Goal: Task Accomplishment & Management: Manage account settings

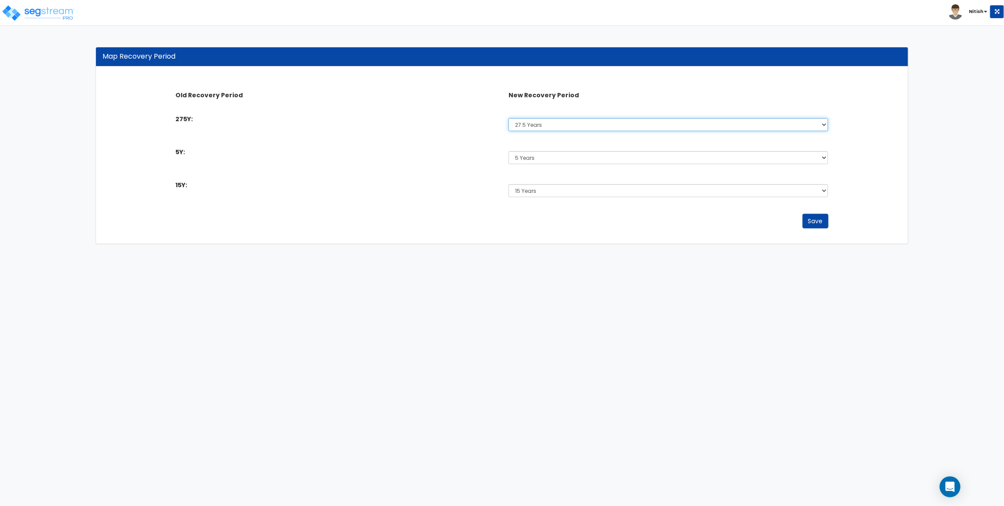
click at [578, 120] on select "Select 5 Years 7 Years 15 Years 27.5 Years" at bounding box center [669, 124] width 320 height 13
click at [557, 157] on select "Select 5 Years 7 Years 15 Years 27.5 Years" at bounding box center [669, 157] width 320 height 13
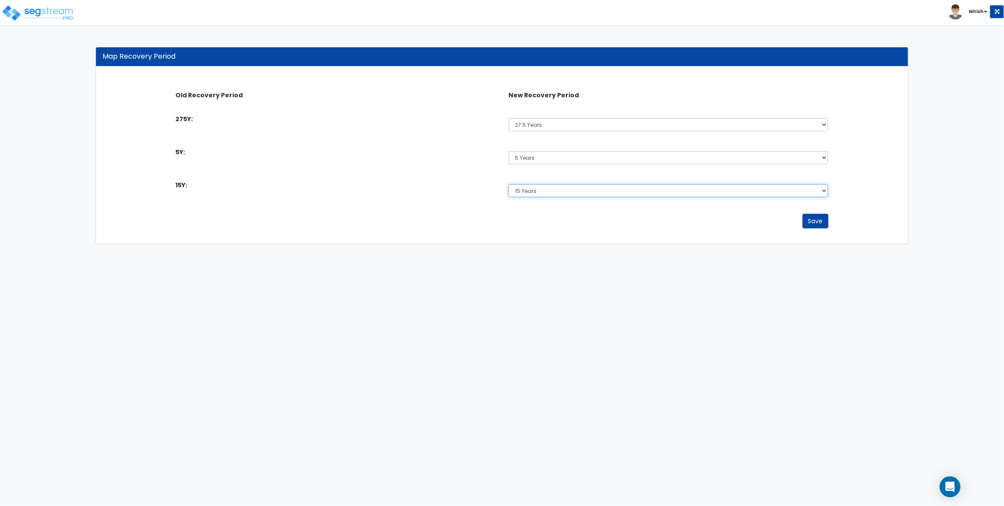
click at [556, 192] on select "Select 5 Years 7 Years 15 Years 27.5 Years" at bounding box center [669, 190] width 320 height 13
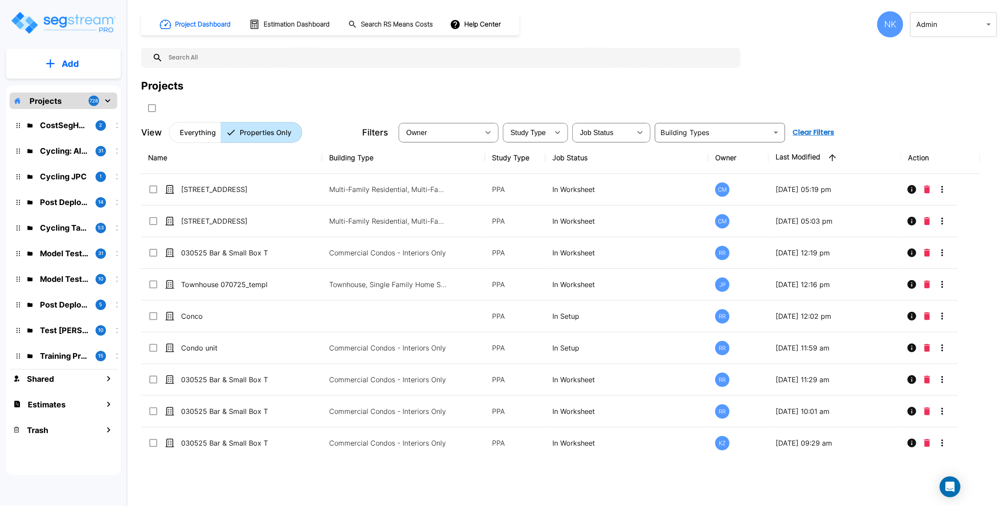
click at [967, 27] on body "× Your report is being generated. Be patient! × We're working on your Modificat…" at bounding box center [502, 253] width 1004 height 506
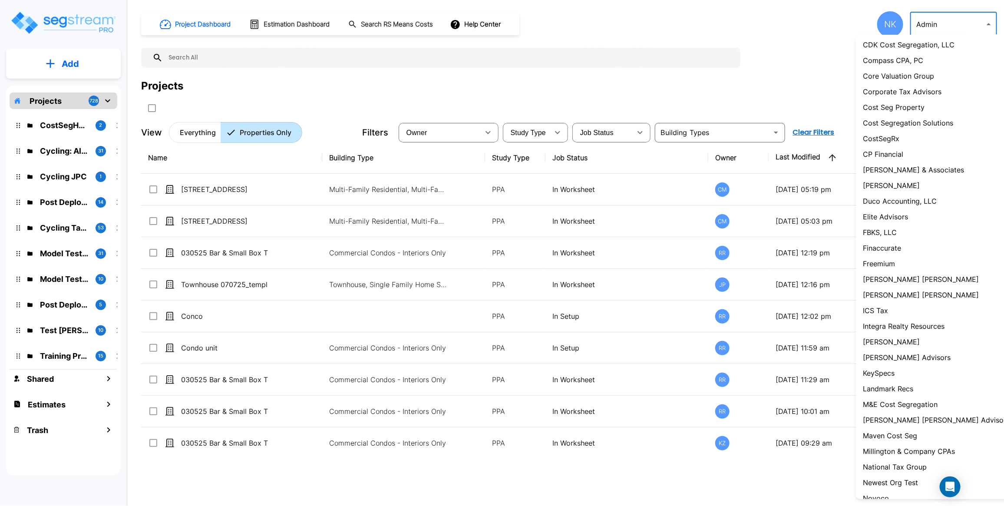
scroll to position [222, 0]
click at [904, 361] on p "[PERSON_NAME] Advisors" at bounding box center [907, 355] width 88 height 10
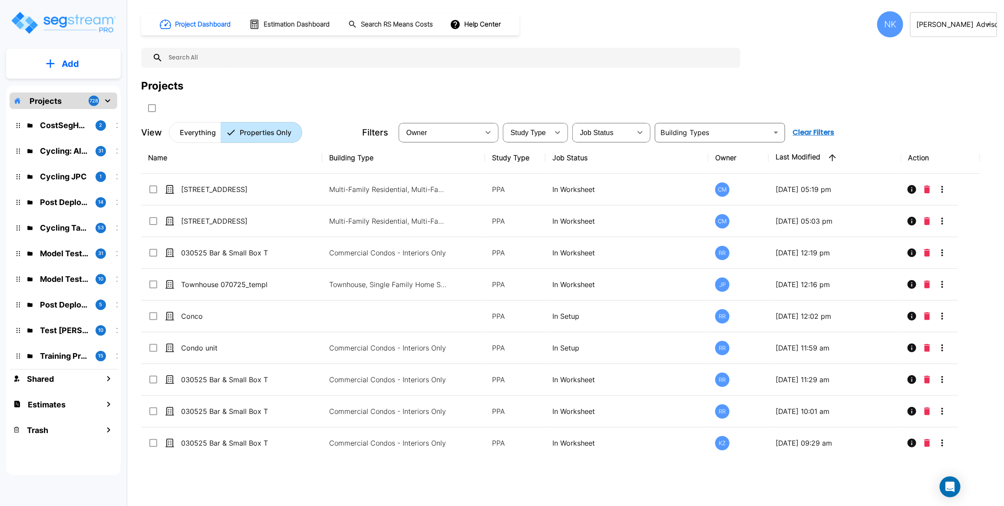
type input "66"
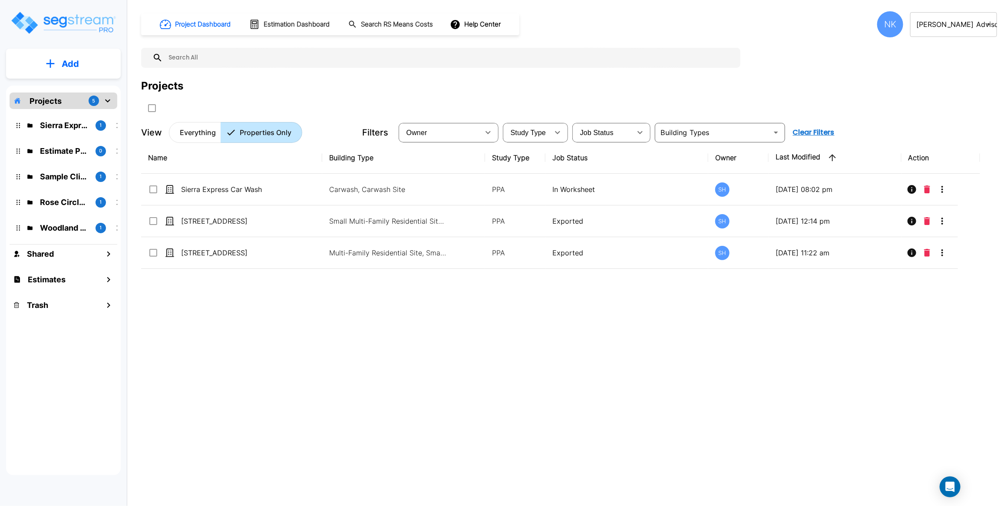
click at [894, 21] on div "NK" at bounding box center [891, 24] width 26 height 26
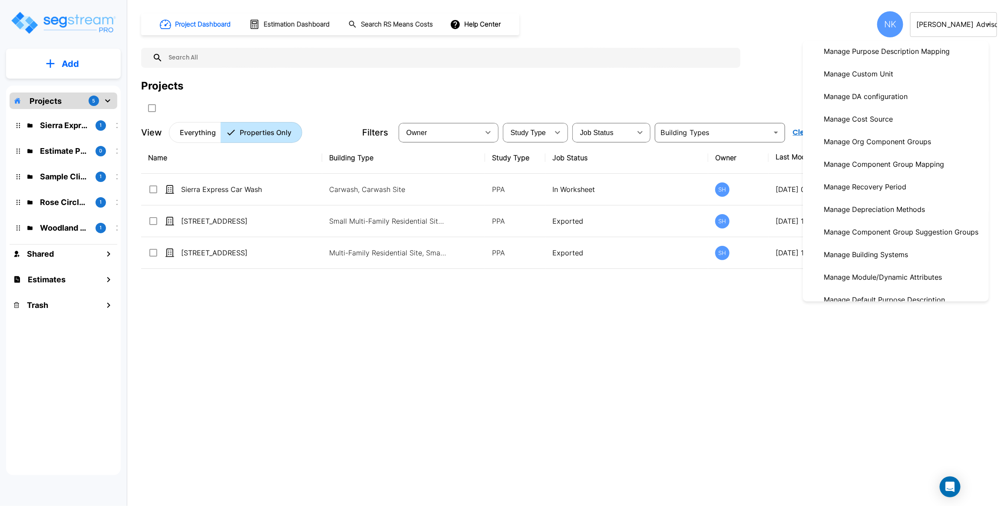
scroll to position [159, 0]
click at [892, 216] on p "Manage Depreciation Methods" at bounding box center [875, 211] width 108 height 17
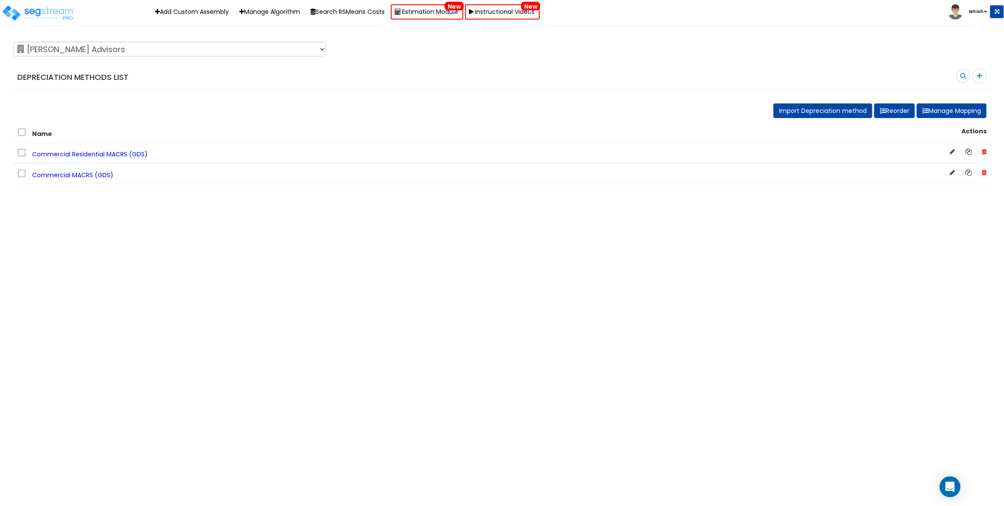
click at [120, 153] on span "Commercial Residential MACRS (GDS)" at bounding box center [90, 154] width 116 height 9
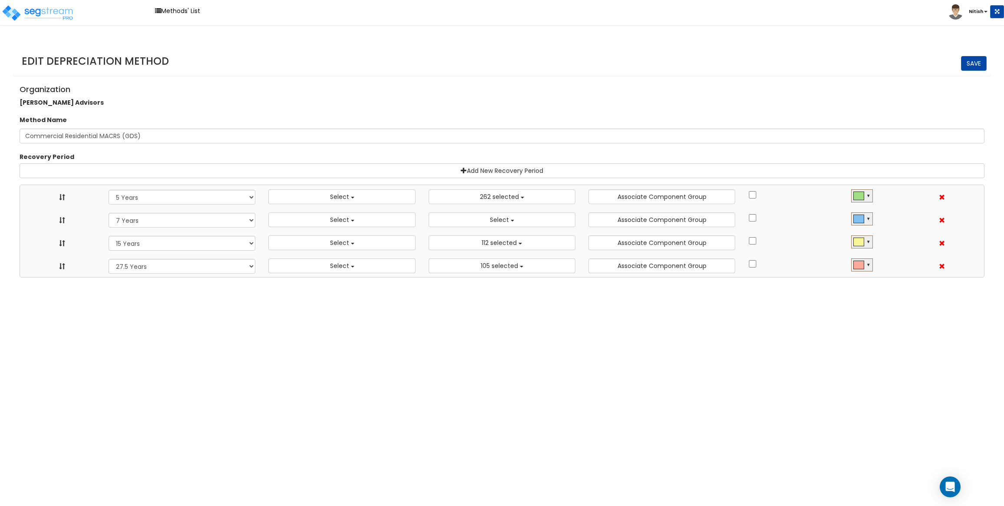
select select "5Y"
select select
select select "10182"
select select "7Y"
select select
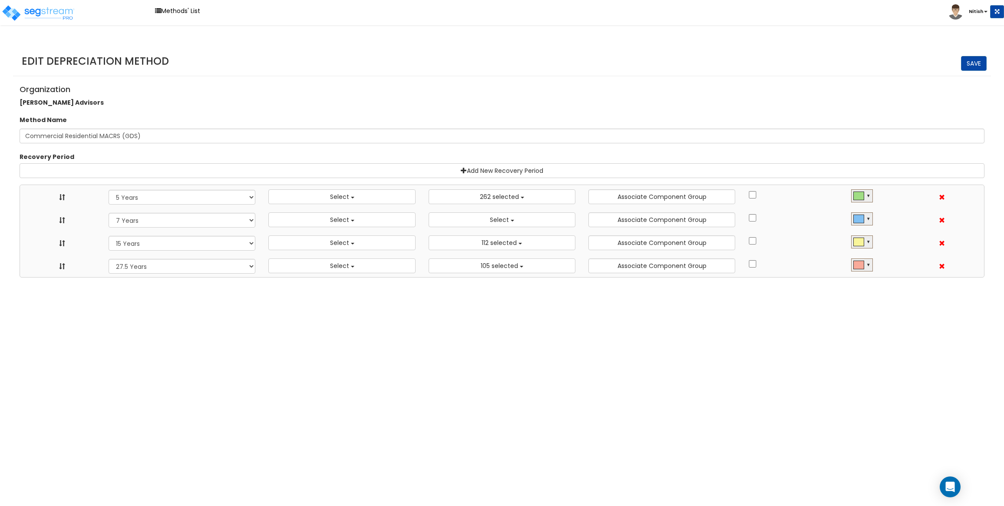
select select
select select "15Y"
select select
select select "31875"
select select "275Y"
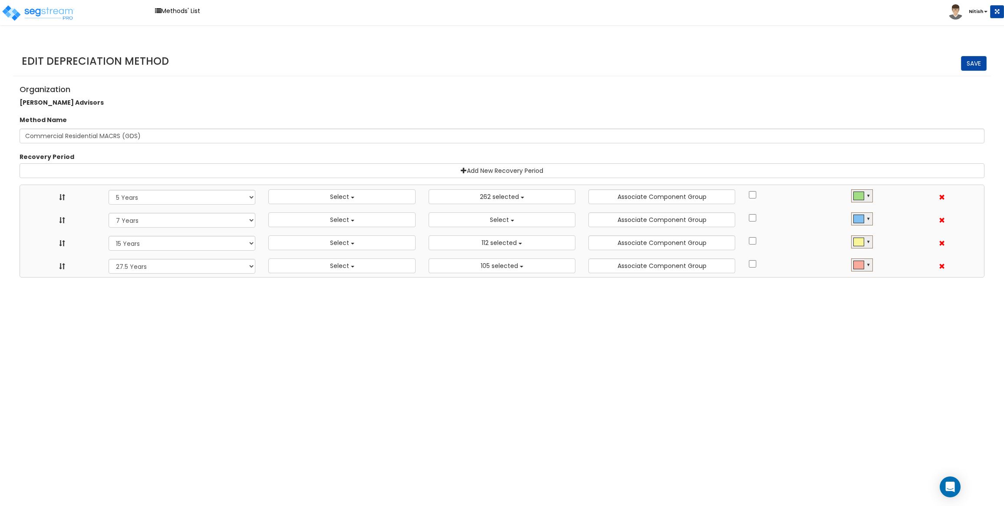
select select
select select "31302"
click at [184, 199] on select "Recovery Period 39 Years 5 Years" at bounding box center [182, 197] width 147 height 15
click at [186, 218] on select "Recovery Period 39 Years 7 Years" at bounding box center [182, 220] width 147 height 15
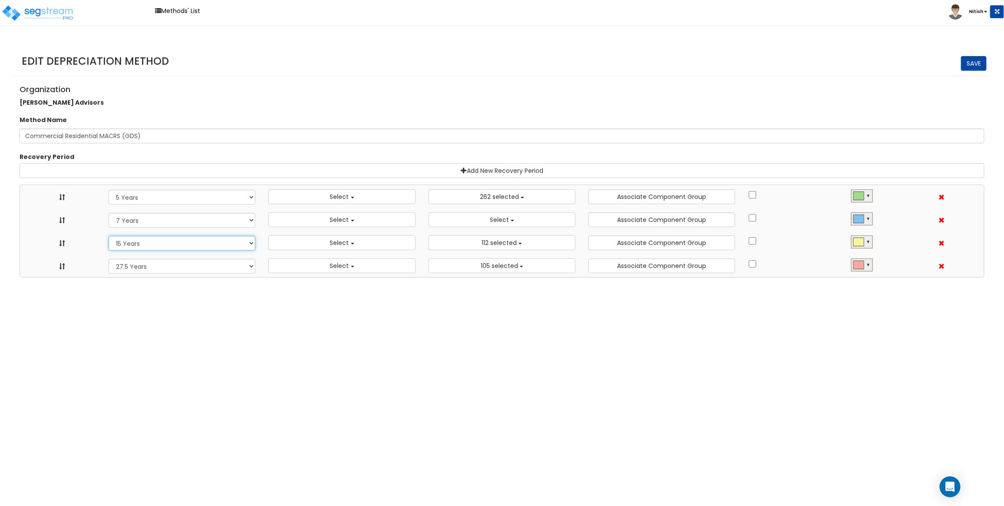
click at [184, 244] on select "Recovery Period 15 Years 39 Years" at bounding box center [182, 243] width 147 height 15
drag, startPoint x: 184, startPoint y: 264, endPoint x: 324, endPoint y: 313, distance: 148.8
click at [324, 278] on html "Toggle navigation Methods' List Nitish x" at bounding box center [502, 139] width 1004 height 278
click at [335, 195] on span "Select" at bounding box center [339, 196] width 19 height 9
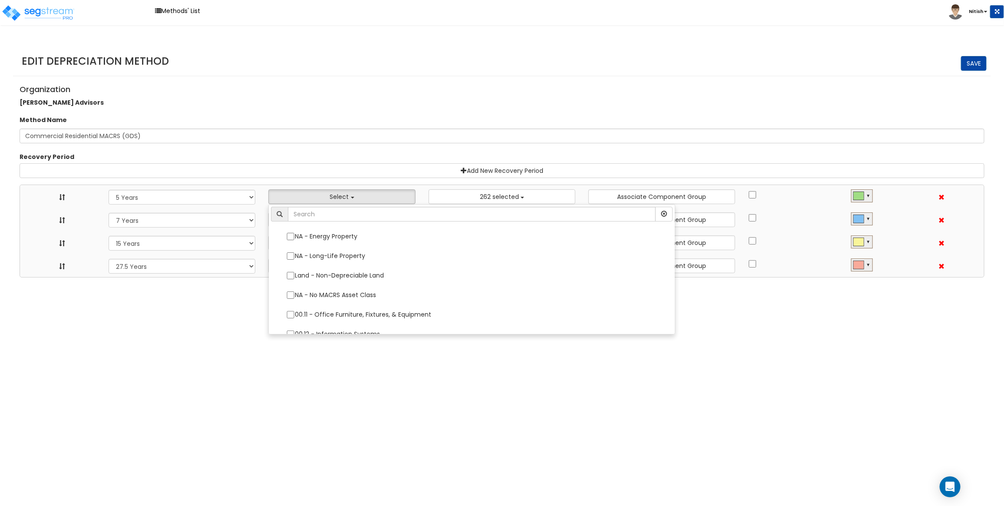
click at [195, 278] on html "Toggle navigation Methods' List Nitish x" at bounding box center [502, 139] width 1004 height 278
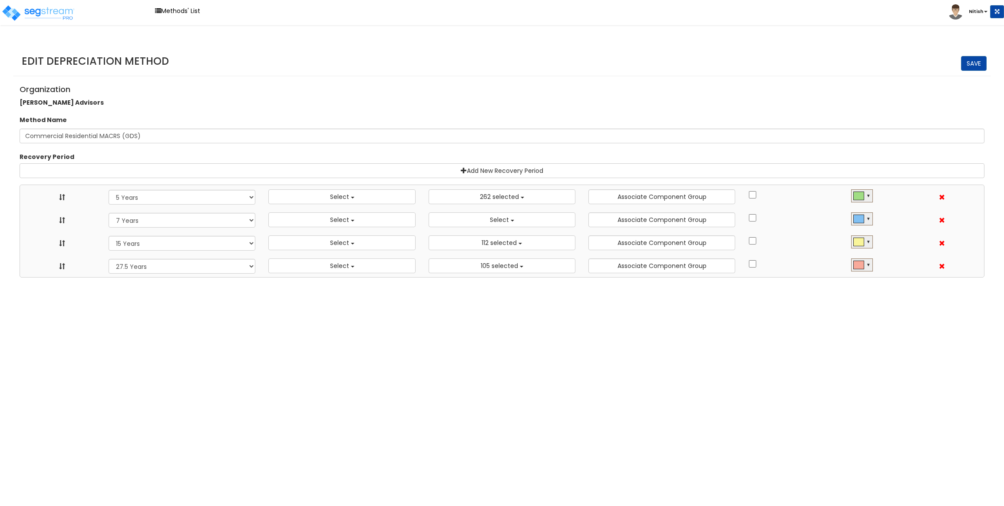
select select "5Y"
select select
select select "10182"
select select "7Y"
select select
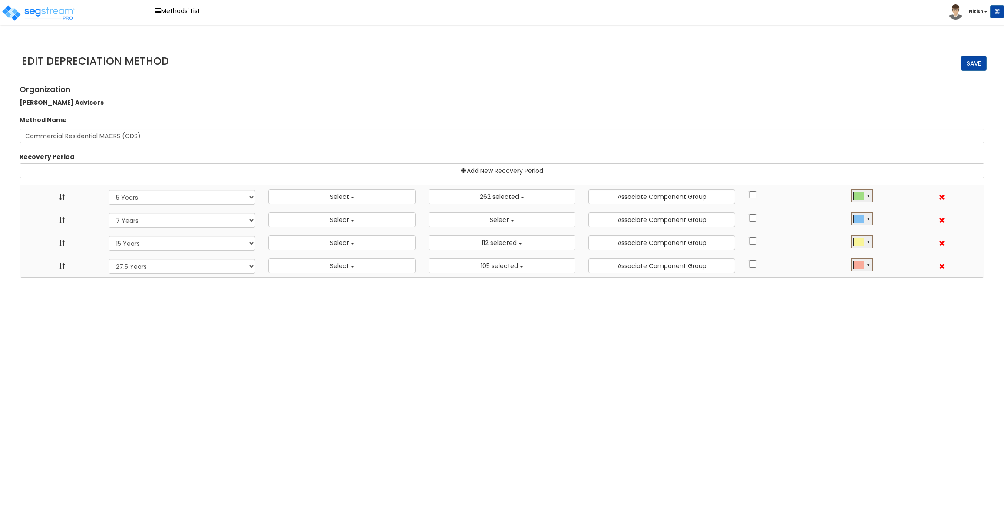
select select
select select "15Y"
select select
select select "31875"
select select "275Y"
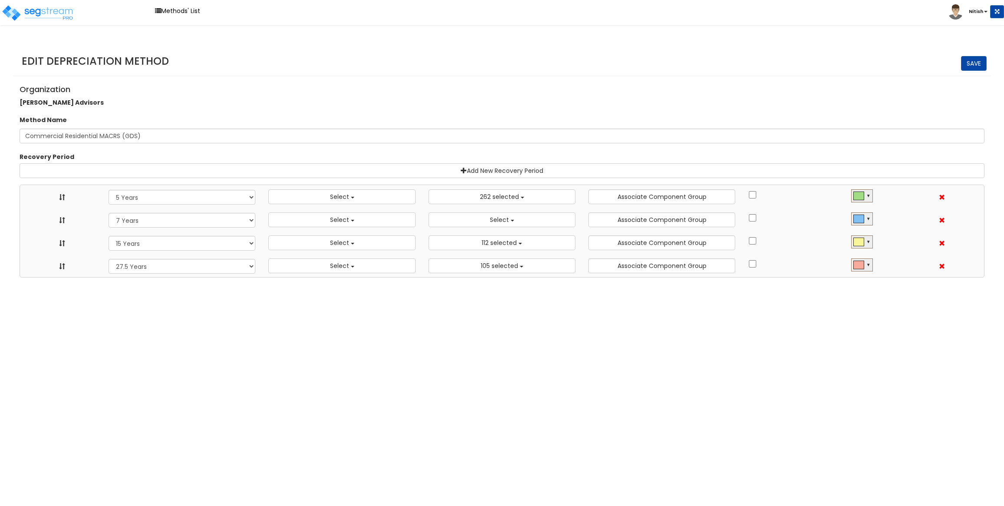
select select
select select "31302"
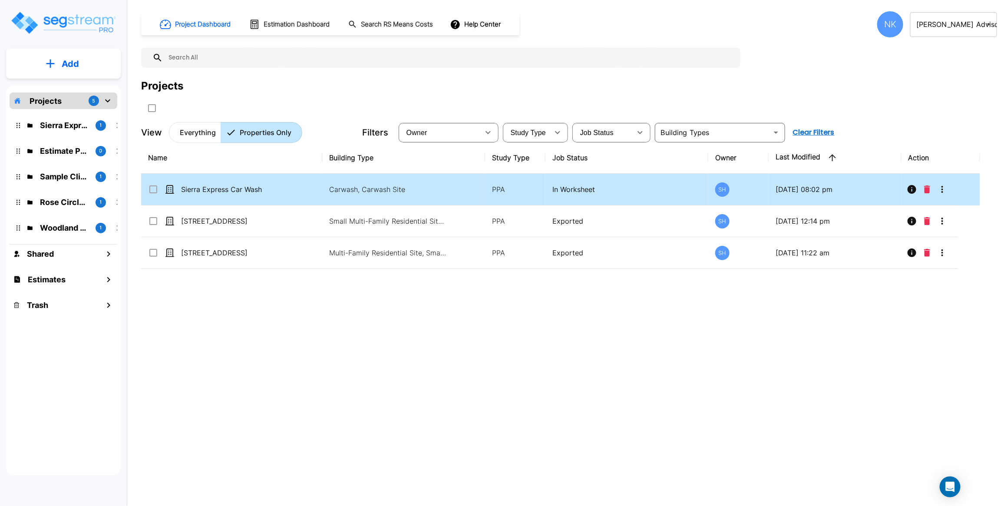
click at [231, 193] on p "Sierra Express Car Wash" at bounding box center [224, 189] width 87 height 10
checkbox input "true"
click at [231, 193] on p "Sierra Express Car Wash" at bounding box center [224, 189] width 87 height 10
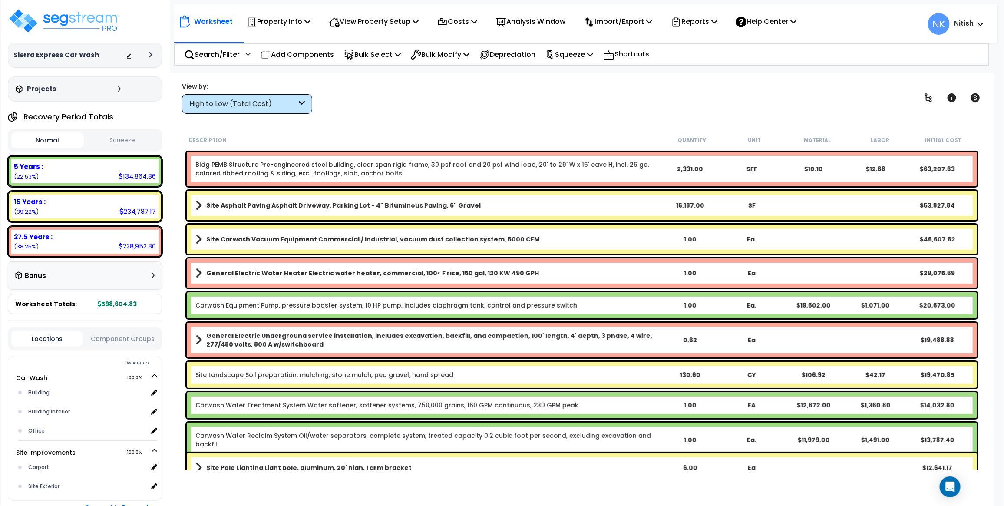
click at [149, 50] on div "Sierra Express Car Wash Depreciable Tax Basis : $3,549,000.00 Placed-In-Service…" at bounding box center [85, 55] width 154 height 25
click at [149, 53] on icon at bounding box center [150, 54] width 3 height 5
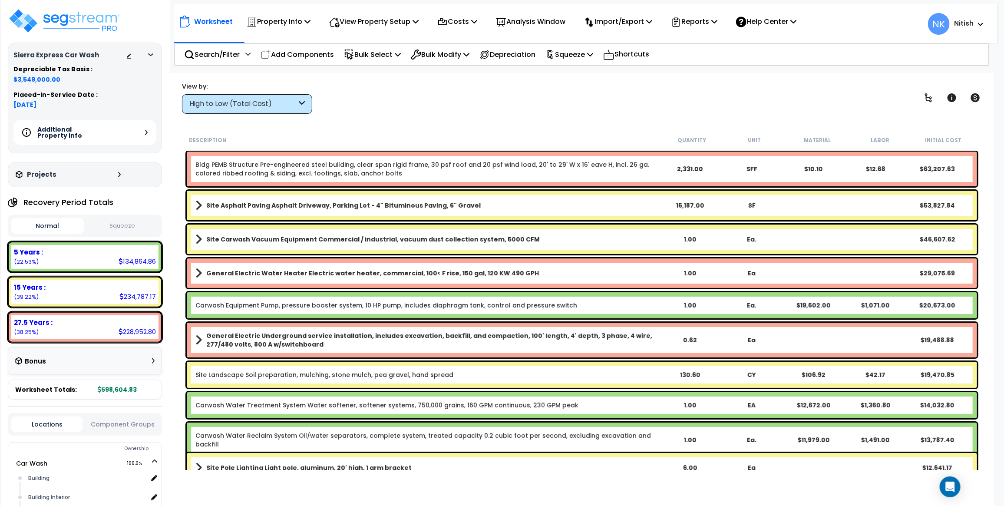
click at [142, 132] on div "Additional Property Info" at bounding box center [84, 132] width 143 height 25
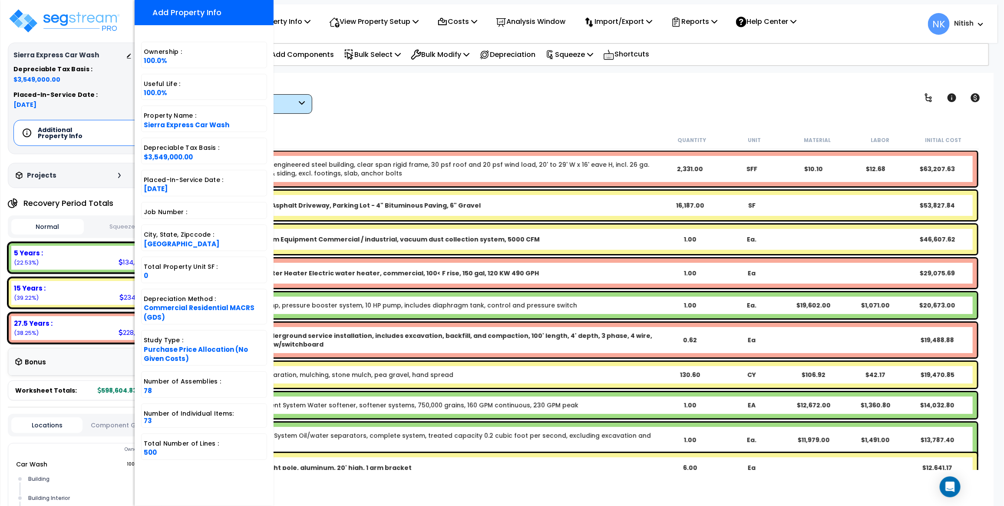
click at [394, 93] on div "View by: High to Low (Total Cost) High to Low (Total Cost)" at bounding box center [582, 98] width 806 height 32
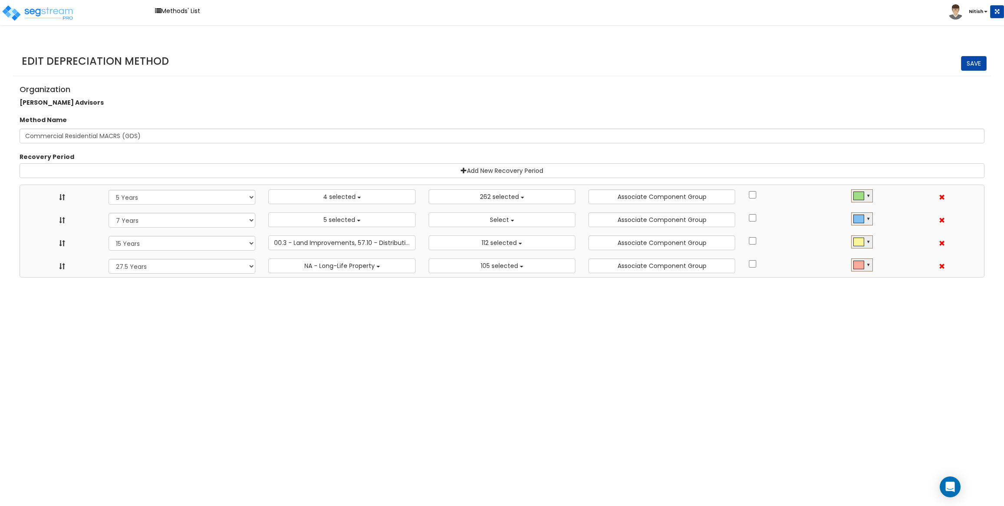
select select "5Y"
select select "10182"
select select "7Y"
select select "48830"
select select
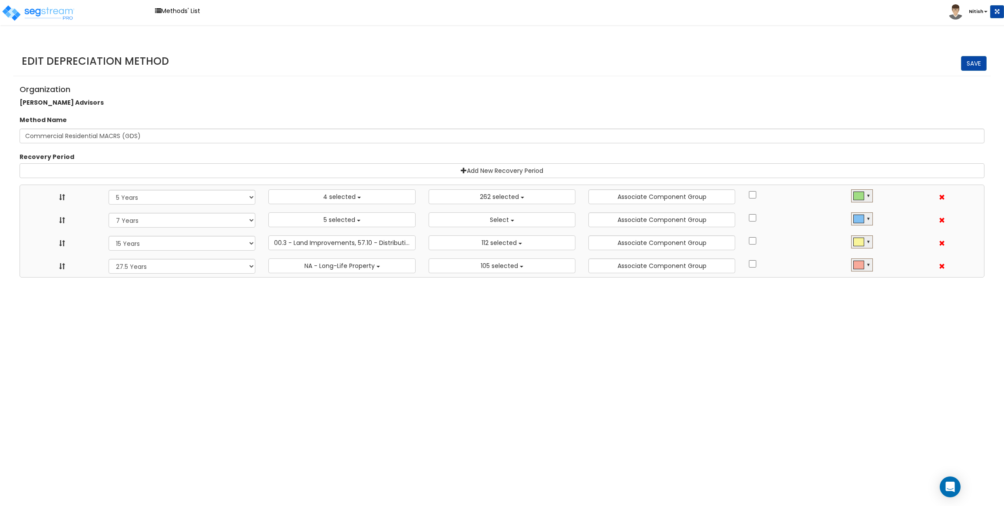
select select "15Y"
select select "3666"
select select "31875"
select select "275Y"
select select "31302"
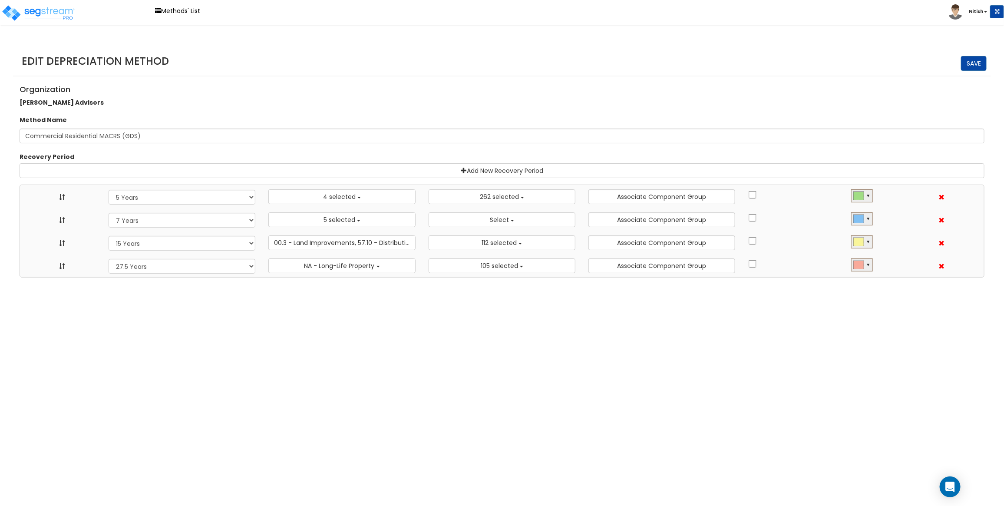
scroll to position [10, 0]
select select "5Y"
select select "10182"
select select "7Y"
select select "48830"
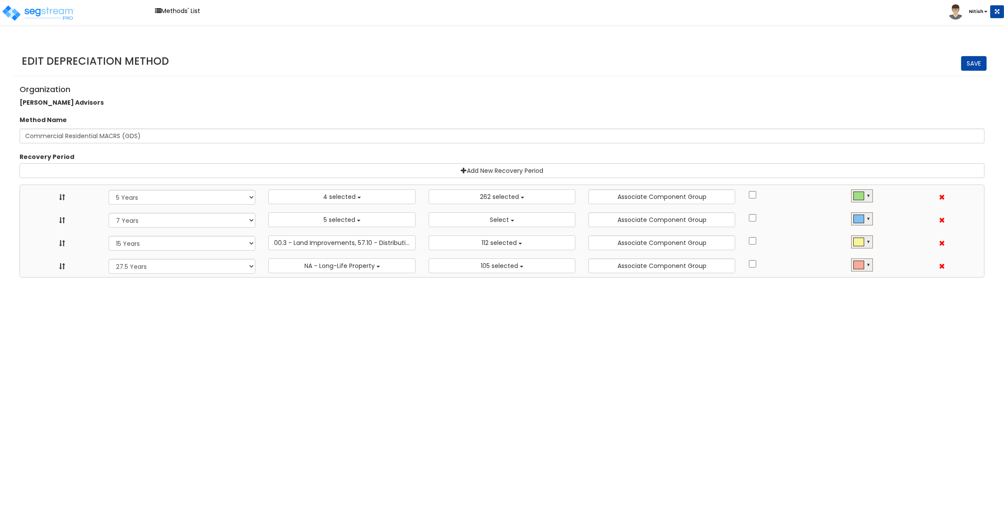
select select
select select "15Y"
select select "3666"
select select "31875"
select select "275Y"
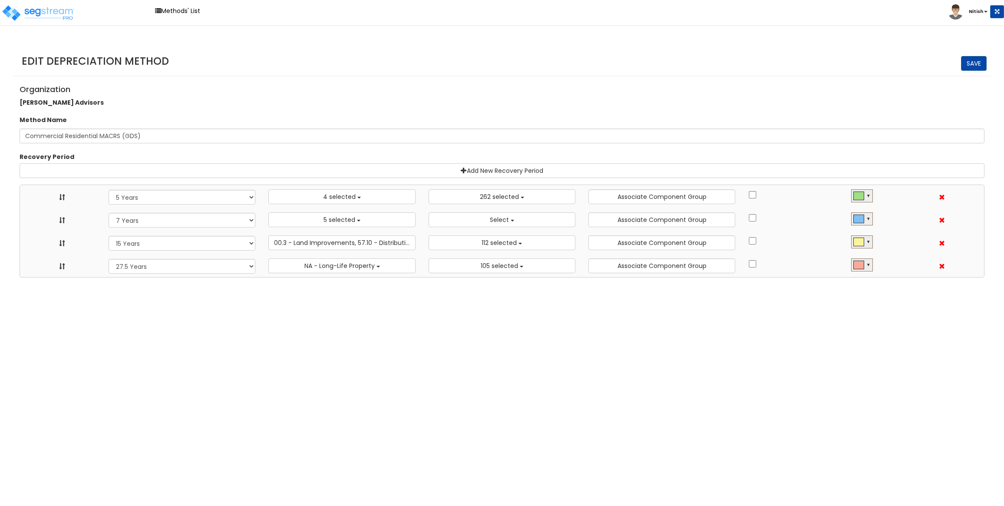
select select "31302"
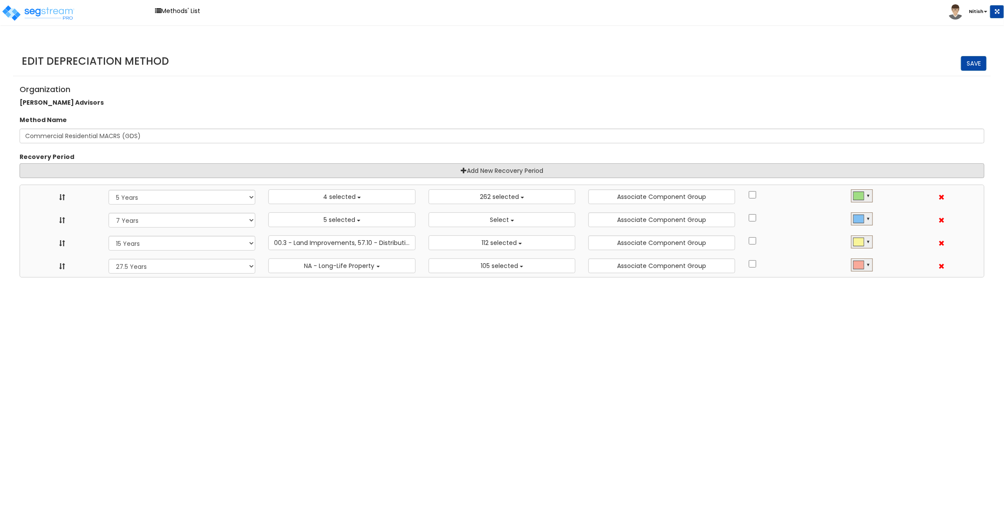
click at [540, 175] on link "Add New Recovery Period" at bounding box center [502, 170] width 965 height 15
select select "15Y"
select select "275Y"
select select
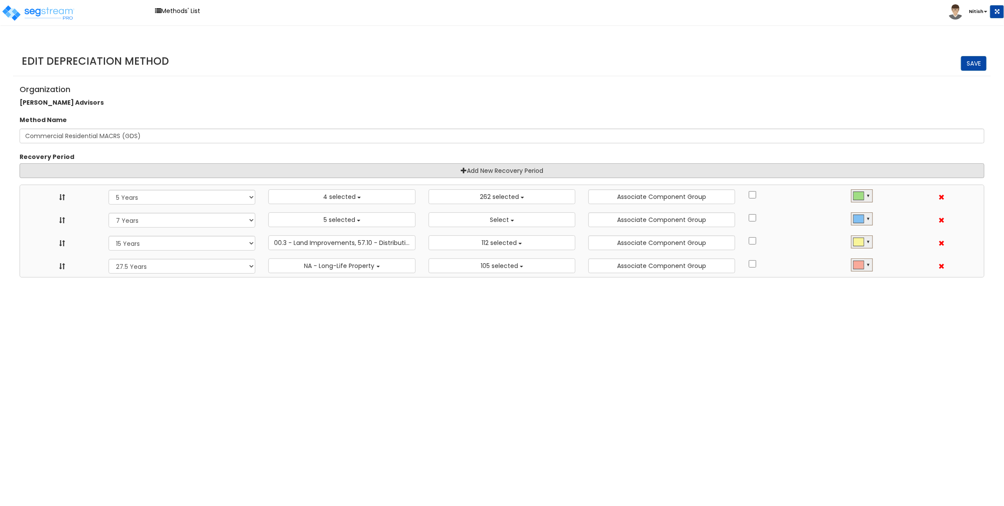
select select "10182"
select select "48830"
select select
select select "3666"
select select "31875"
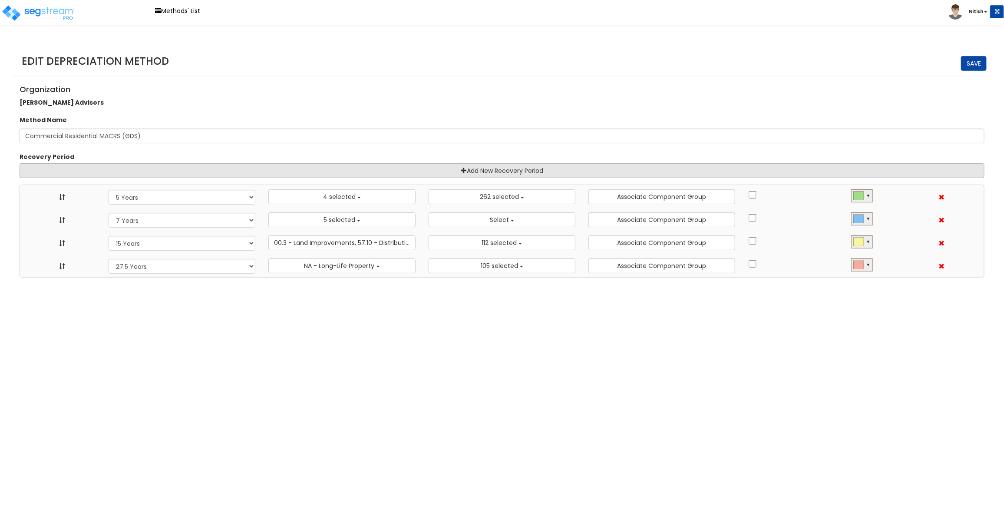
select select "31302"
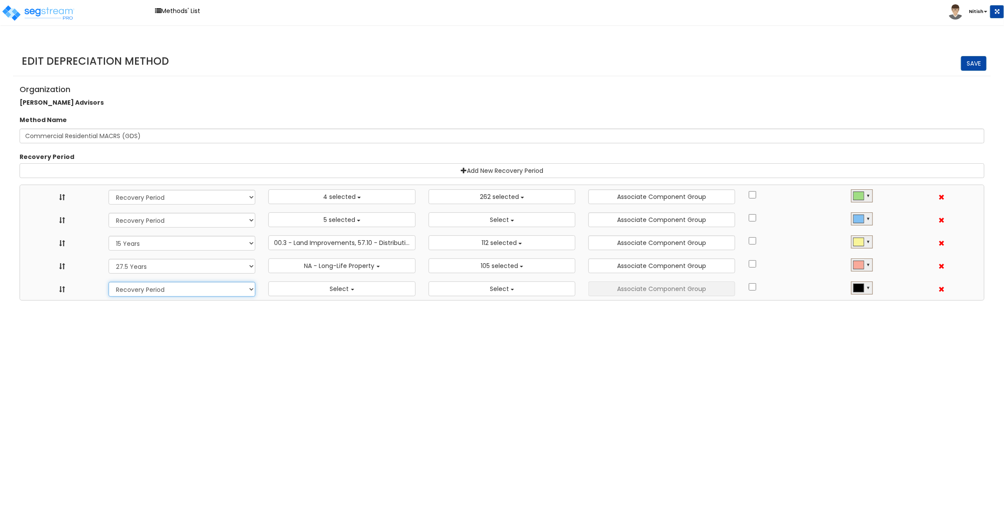
select select "39Y"
click at [109, 282] on select "Recovery Period 39 Years" at bounding box center [182, 289] width 147 height 15
select select
select select "10182"
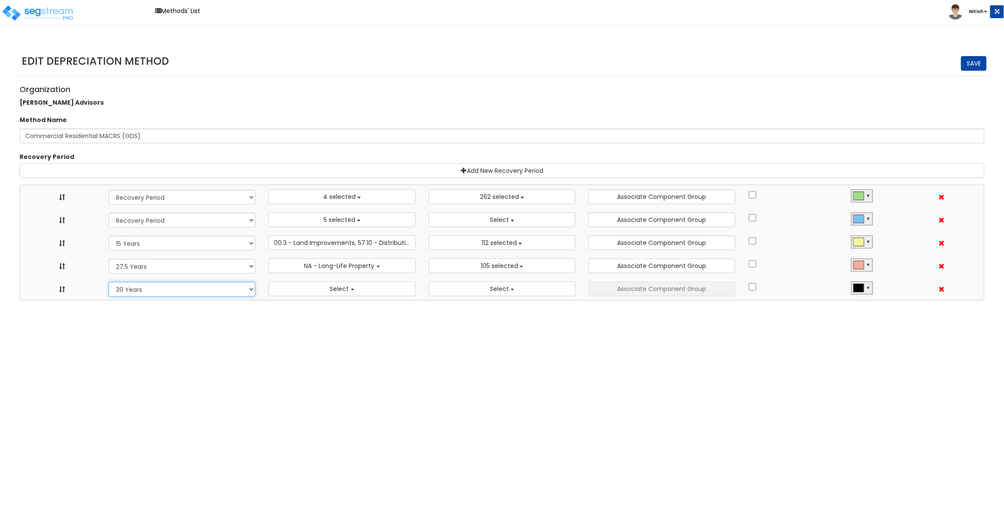
select select "48830"
select select
select select "3666"
select select "31875"
select select "31302"
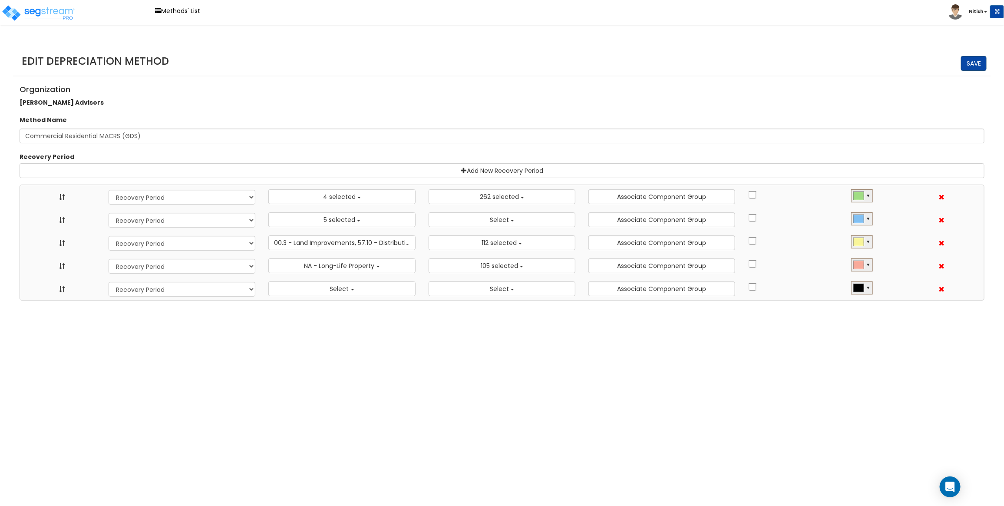
click at [974, 63] on link "Save" at bounding box center [974, 63] width 26 height 15
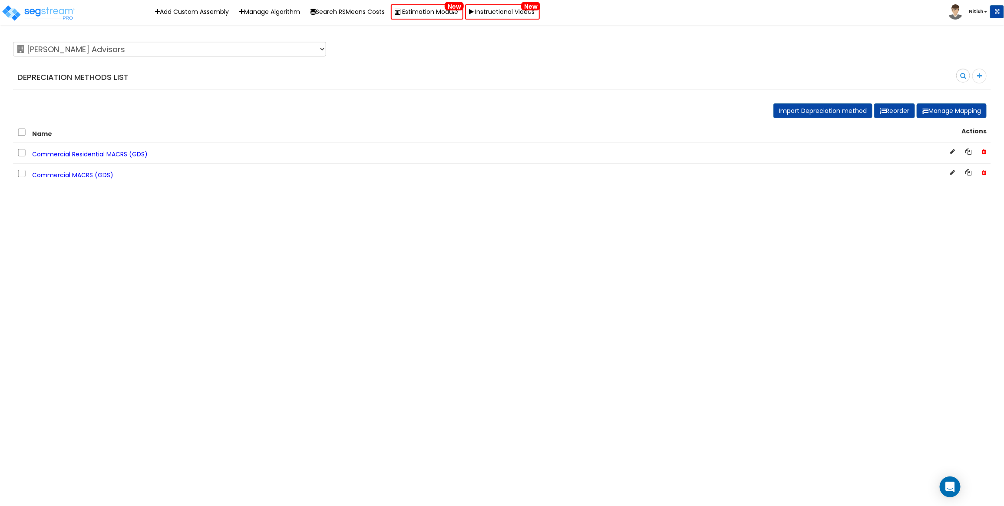
click at [97, 150] on span "Commercial Residential MACRS (GDS)" at bounding box center [90, 154] width 116 height 9
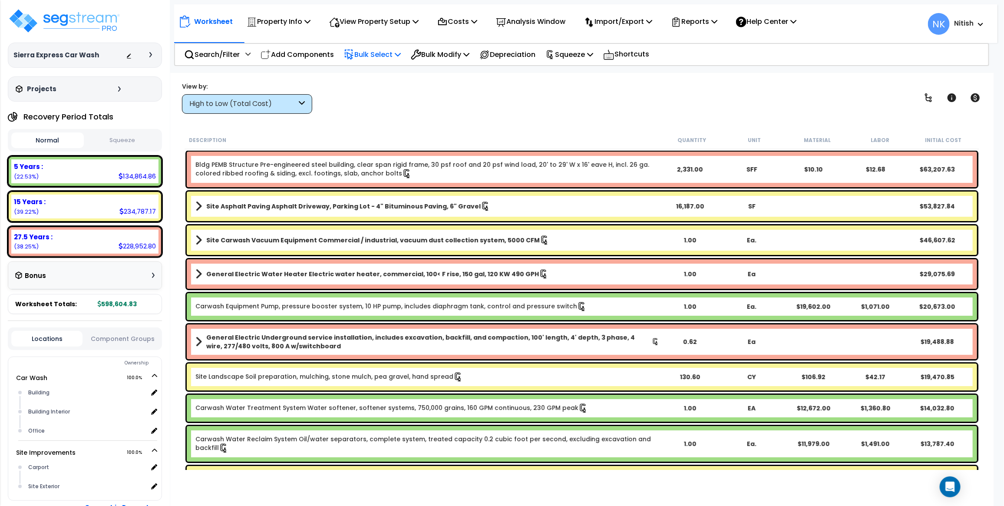
click at [378, 56] on p "Bulk Select" at bounding box center [372, 55] width 57 height 12
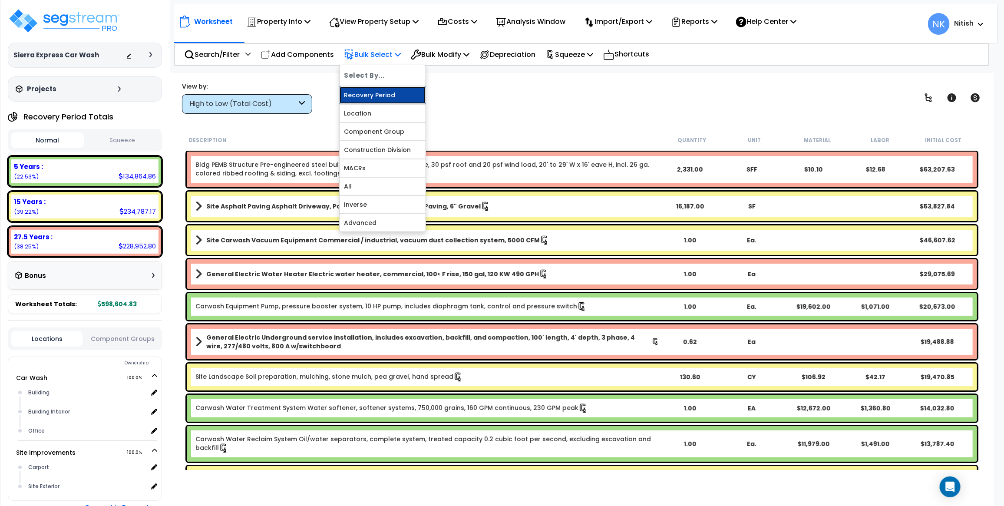
click at [376, 91] on link "Recovery Period" at bounding box center [383, 94] width 86 height 17
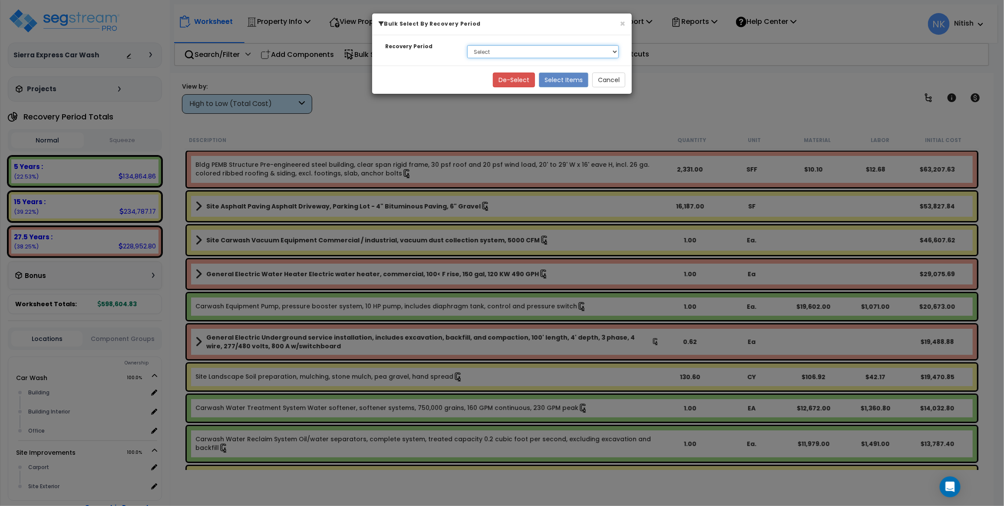
select select "275Y"
click at [467, 45] on select "Select 5 Years 15 Years 27.5 Years" at bounding box center [543, 51] width 152 height 13
click at [559, 77] on button "Select Items" at bounding box center [564, 80] width 50 height 15
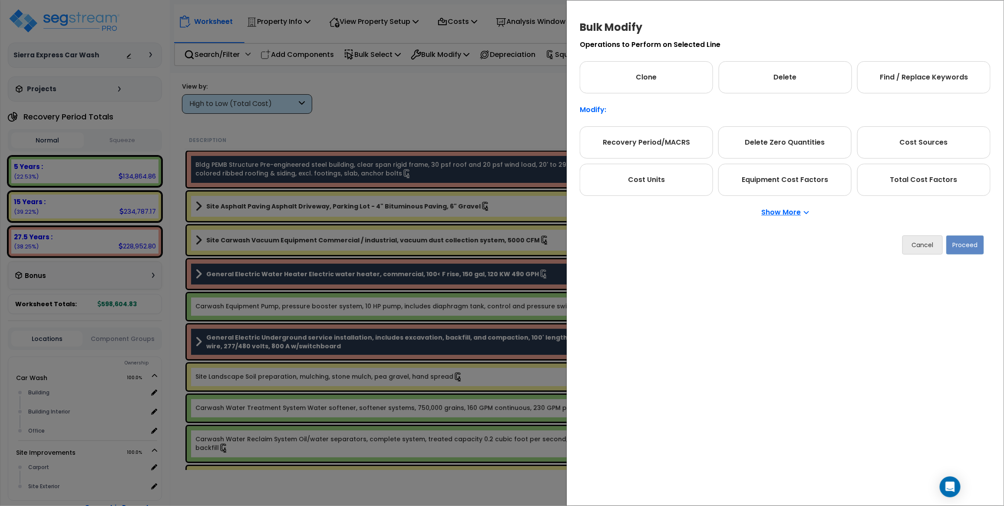
click at [788, 216] on p "Show More" at bounding box center [785, 212] width 47 height 7
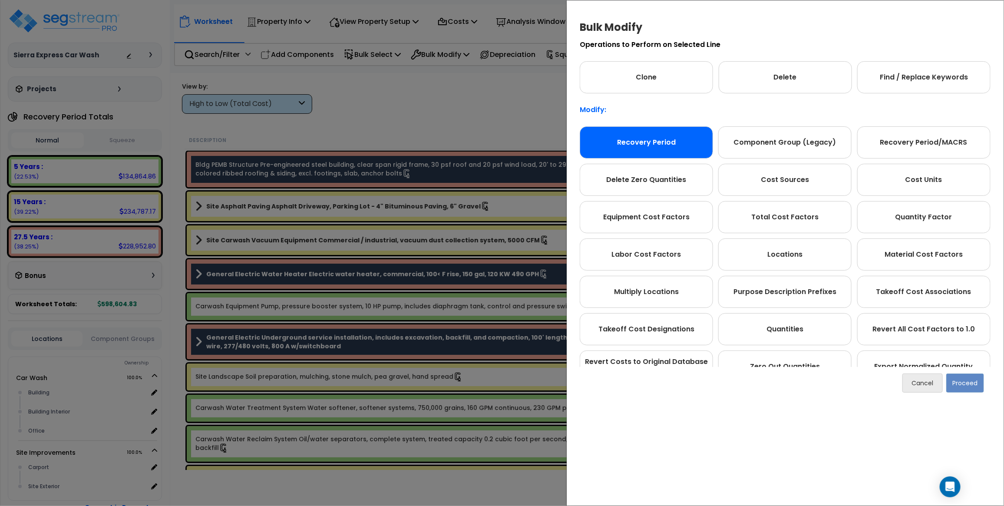
click at [659, 146] on div "Recovery Period" at bounding box center [646, 142] width 133 height 32
click at [974, 387] on button "Proceed" at bounding box center [966, 383] width 38 height 19
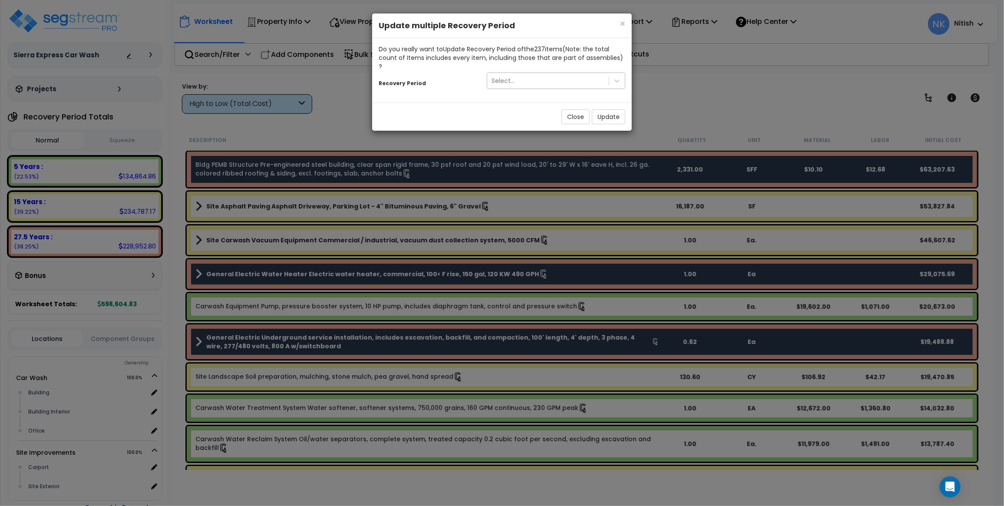
click at [568, 76] on div "Select..." at bounding box center [548, 81] width 122 height 14
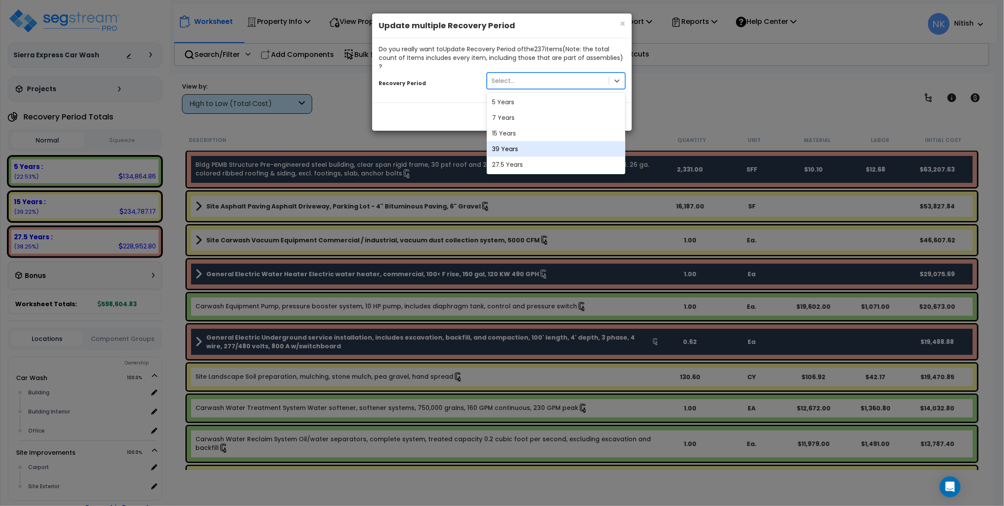
click at [546, 141] on div "39 Years" at bounding box center [556, 149] width 139 height 16
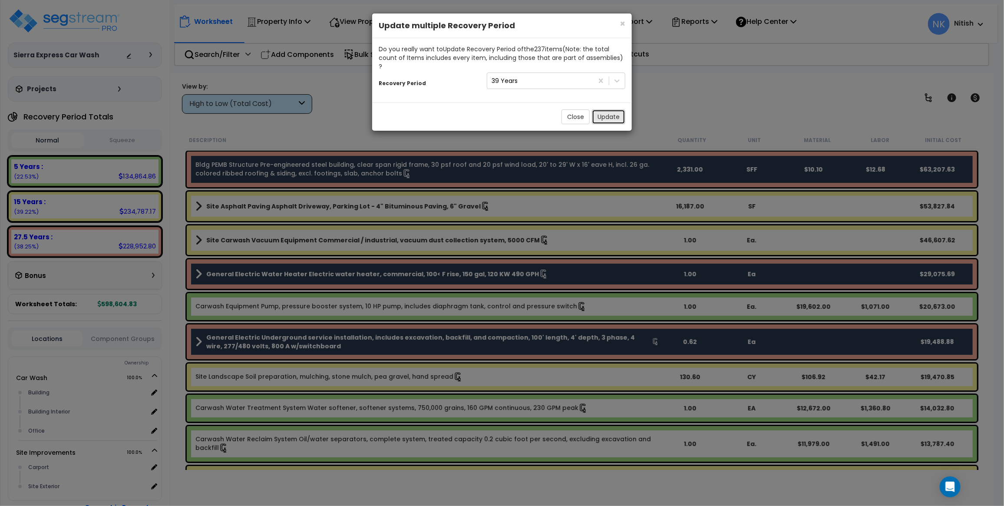
click at [600, 109] on button "Update" at bounding box center [608, 116] width 33 height 15
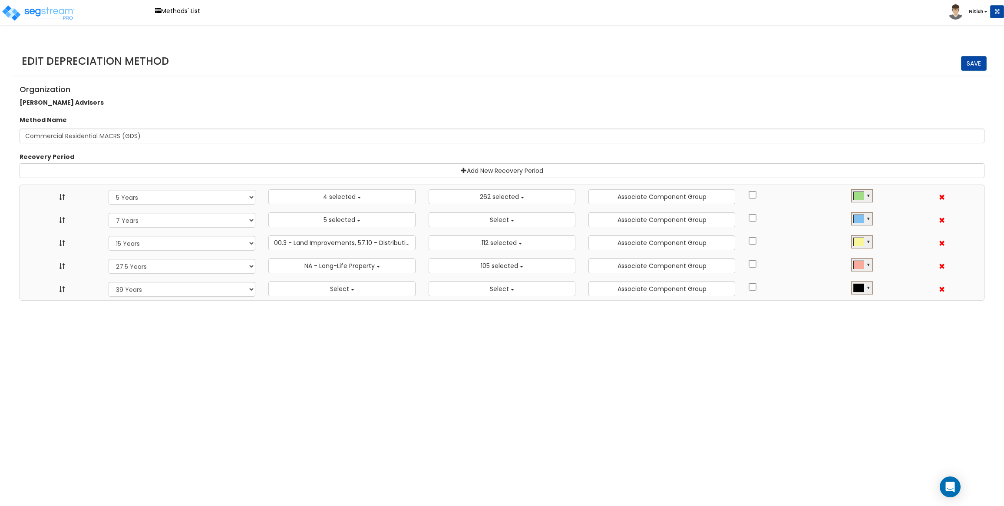
select select "5Y"
select select "10182"
select select "7Y"
select select "48830"
select select
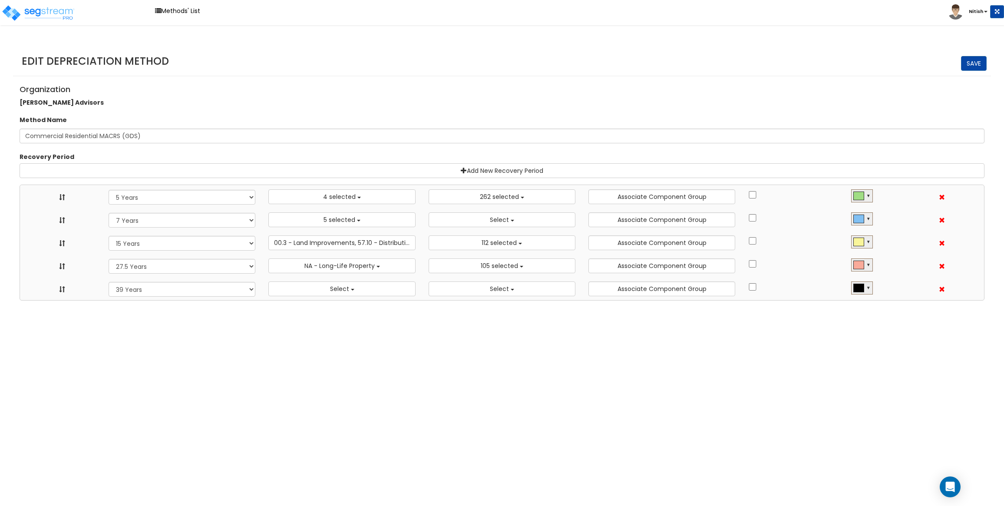
select select "15Y"
select select "3666"
select select "31875"
select select "275Y"
select select "31302"
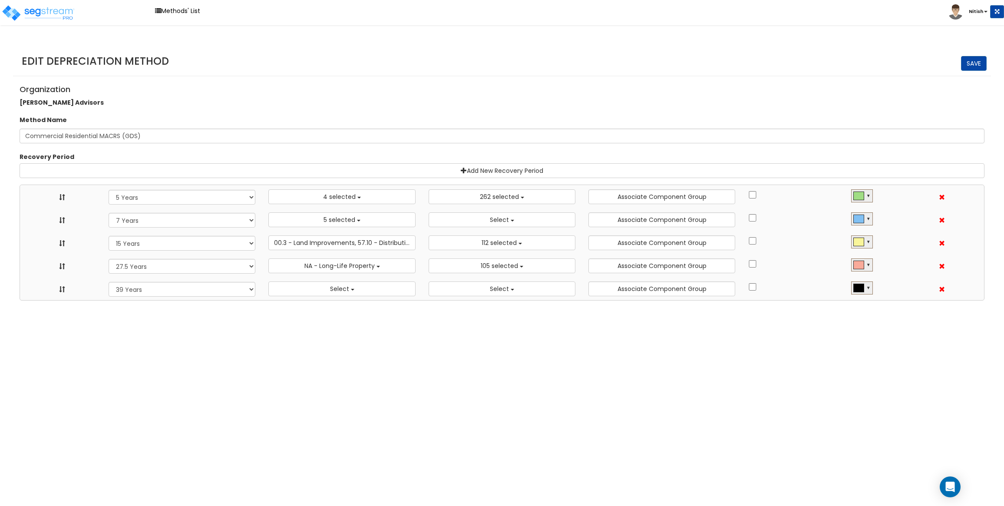
select select "39Y"
select select
click at [860, 261] on div at bounding box center [859, 265] width 10 height 8
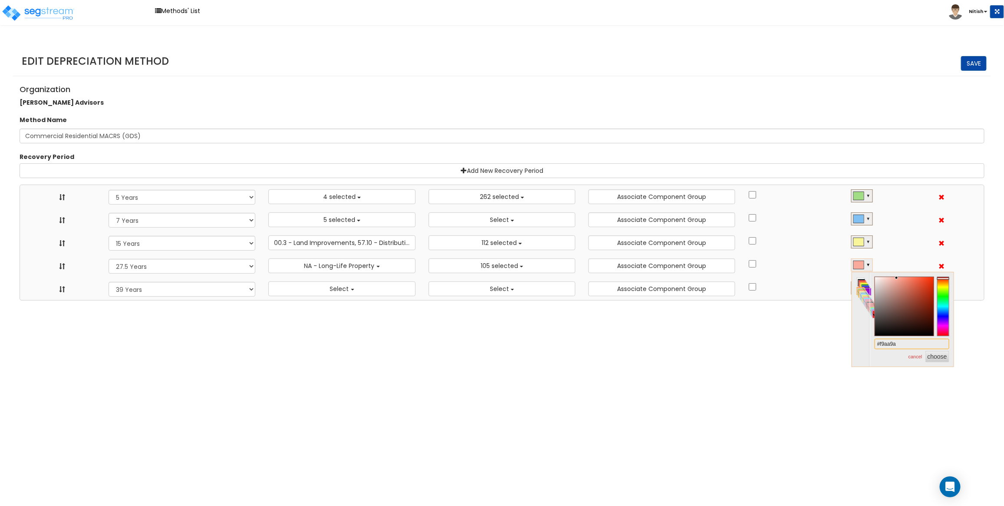
drag, startPoint x: 904, startPoint y: 348, endPoint x: 841, endPoint y: 325, distance: 66.3
click at [841, 301] on html "Toggle navigation Methods' List [PERSON_NAME] x" at bounding box center [502, 150] width 1004 height 301
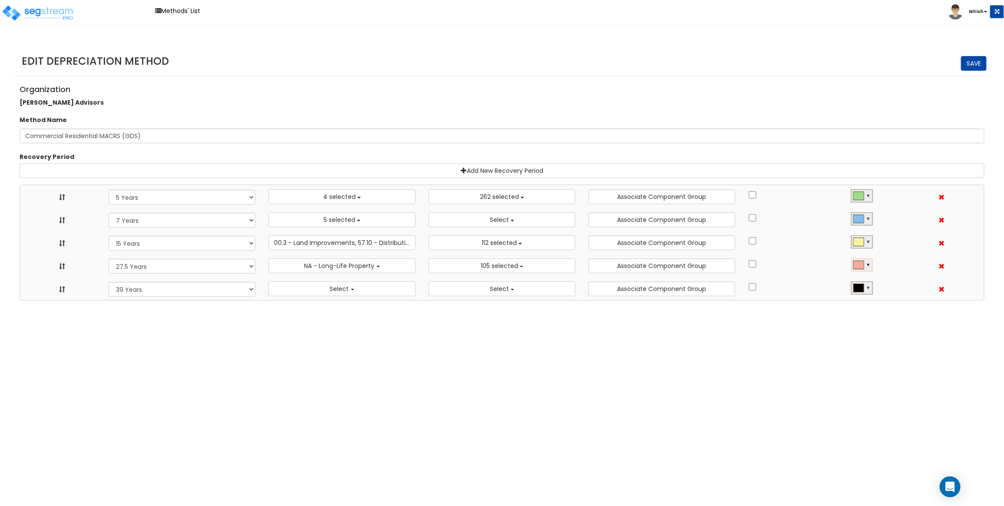
click at [860, 268] on div at bounding box center [859, 265] width 10 height 8
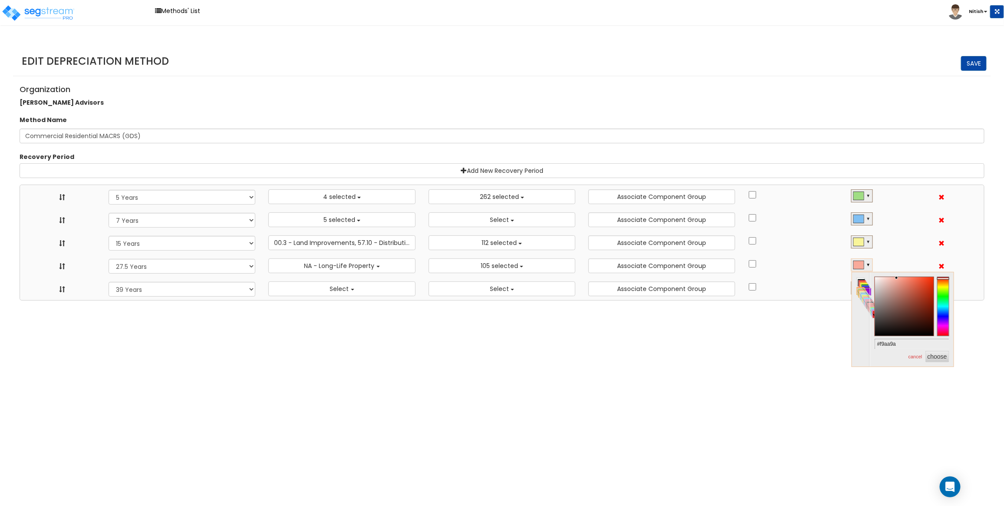
click at [828, 301] on html "Toggle navigation Methods' List [PERSON_NAME] x" at bounding box center [502, 150] width 1004 height 301
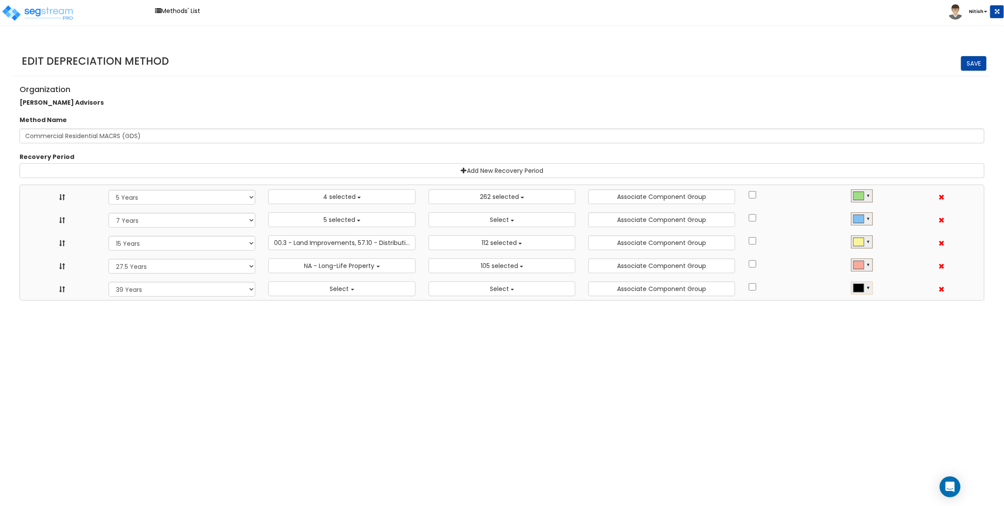
click at [860, 286] on div at bounding box center [859, 288] width 10 height 8
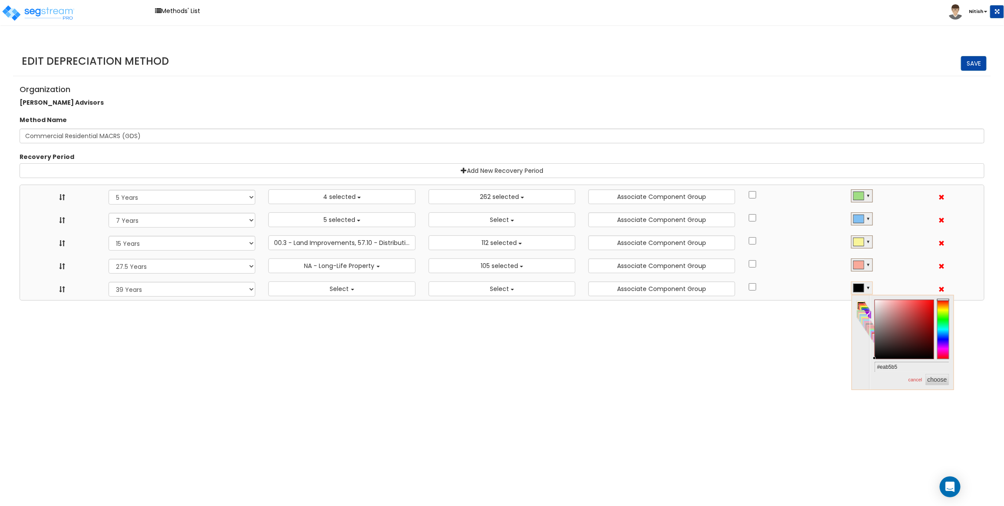
click at [889, 305] on div at bounding box center [904, 329] width 59 height 59
click at [904, 365] on input "#eab5b5" at bounding box center [912, 367] width 75 height 10
type input "#f9aa9a"
click at [943, 381] on button "choose" at bounding box center [938, 379] width 24 height 11
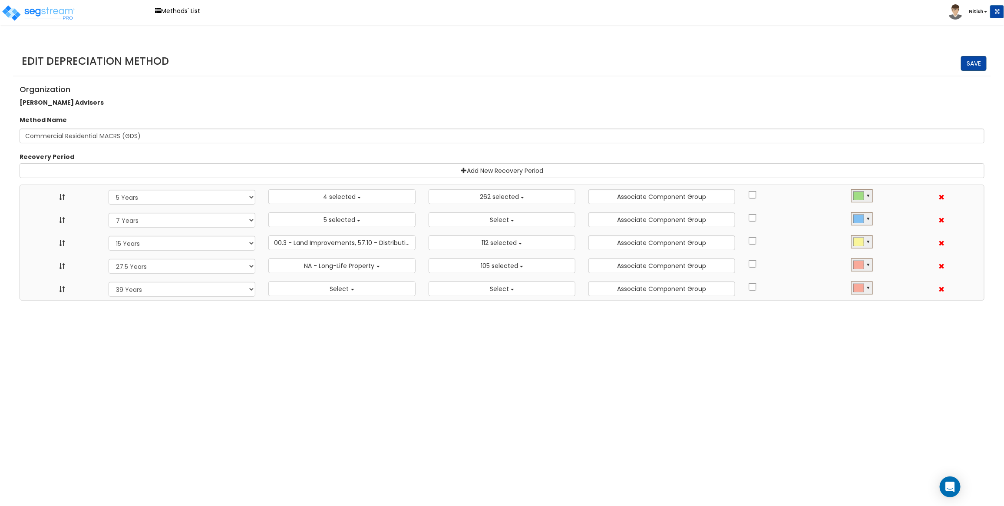
click at [980, 66] on link "Save" at bounding box center [974, 63] width 26 height 15
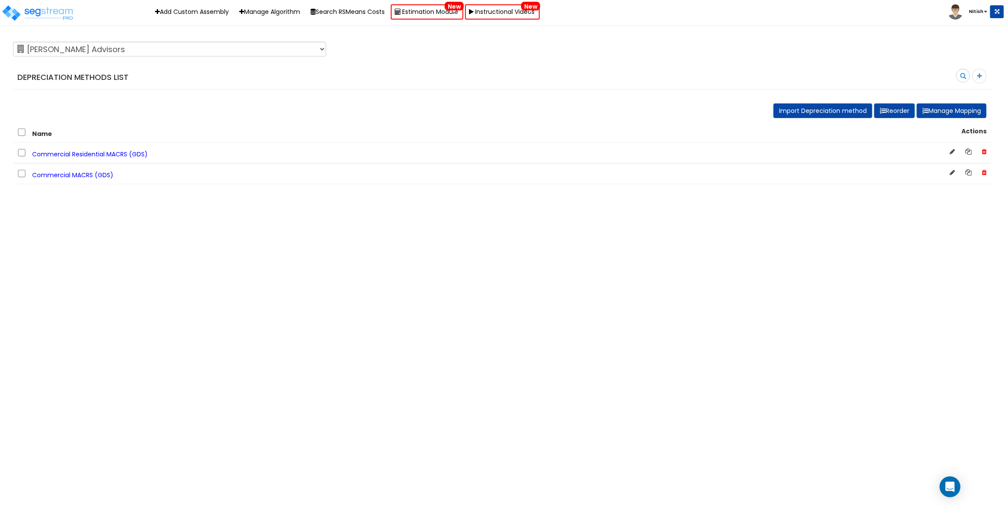
click at [112, 157] on span "Commercial Residential MACRS (GDS)" at bounding box center [90, 154] width 116 height 9
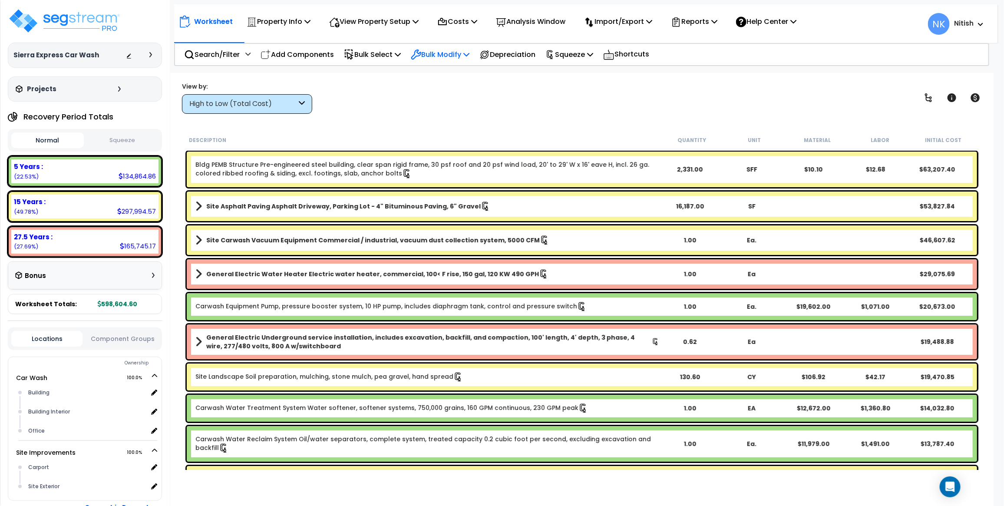
click at [454, 52] on p "Bulk Modify" at bounding box center [440, 55] width 59 height 12
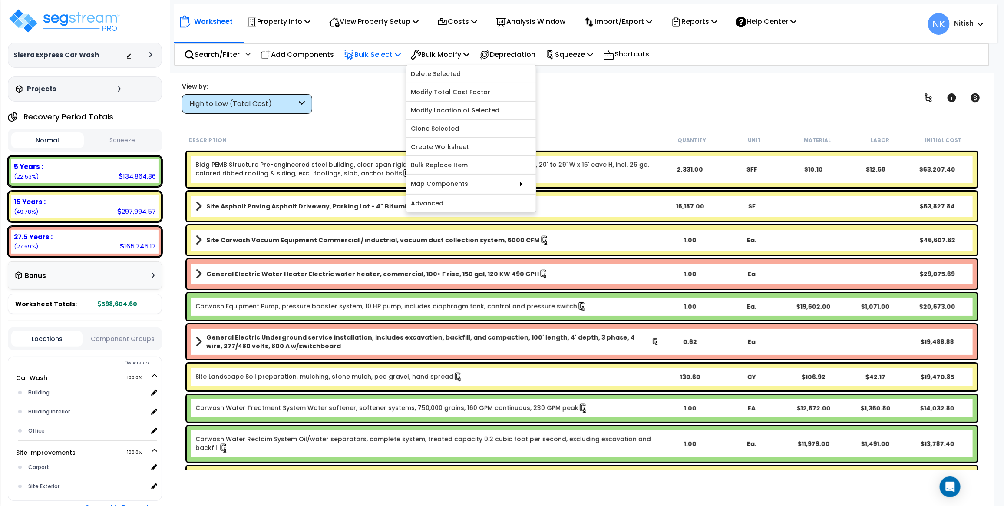
click at [387, 53] on p "Bulk Select" at bounding box center [372, 55] width 57 height 12
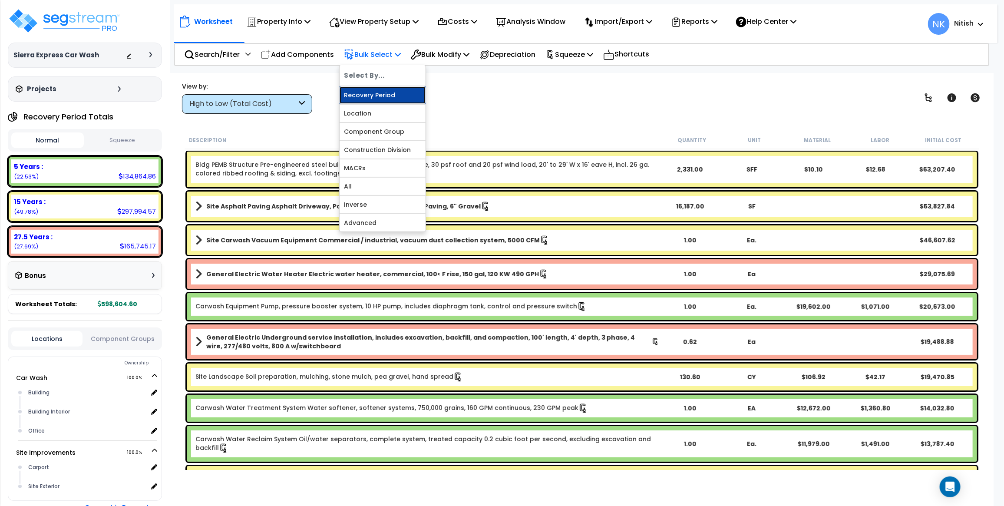
click at [389, 90] on link "Recovery Period" at bounding box center [383, 94] width 86 height 17
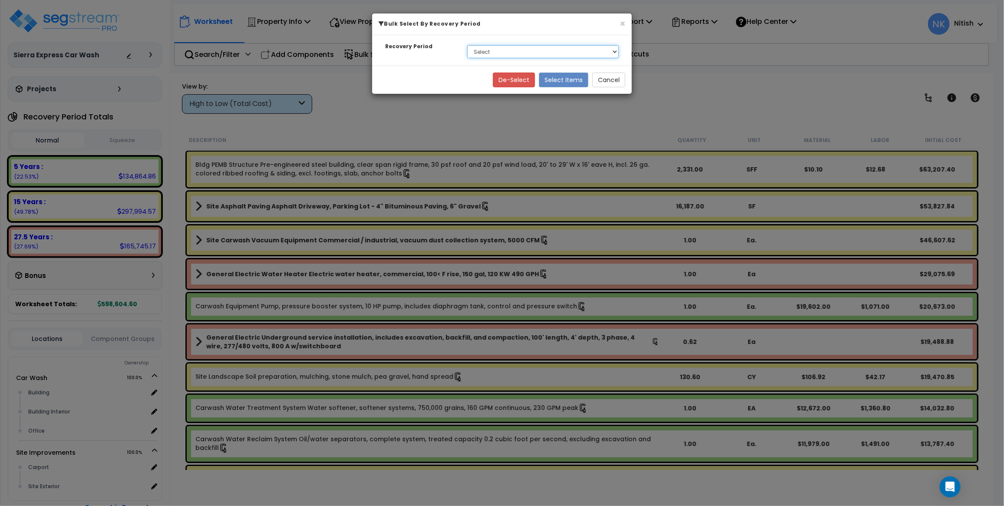
select select "275Y"
click at [467, 45] on select "Select 5 Years 15 Years 27.5 Years" at bounding box center [543, 51] width 152 height 13
click at [560, 79] on button "Select Items" at bounding box center [564, 80] width 50 height 15
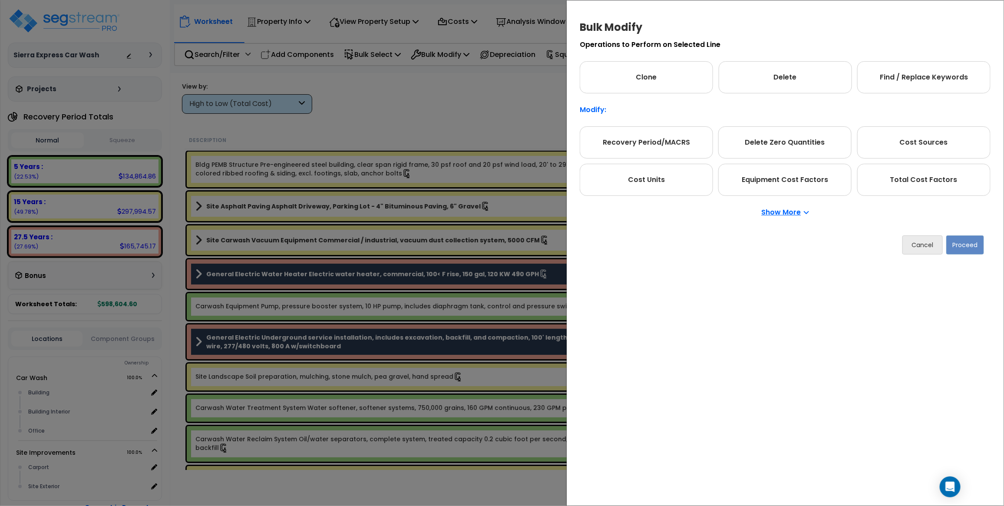
click at [775, 214] on p "Show More" at bounding box center [785, 212] width 47 height 7
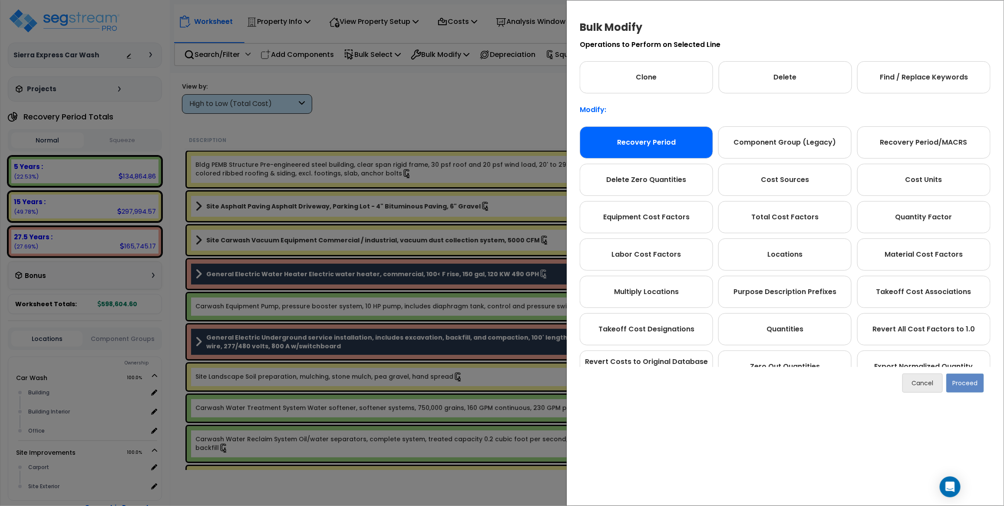
click at [697, 146] on div "Recovery Period" at bounding box center [646, 142] width 133 height 32
click at [969, 381] on button "Proceed" at bounding box center [966, 383] width 38 height 19
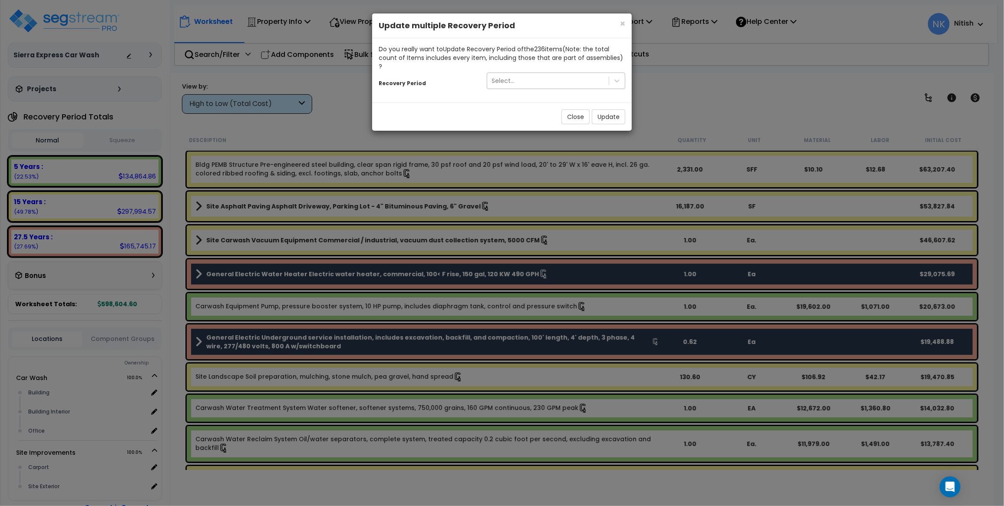
click at [567, 76] on div "Select..." at bounding box center [548, 81] width 122 height 14
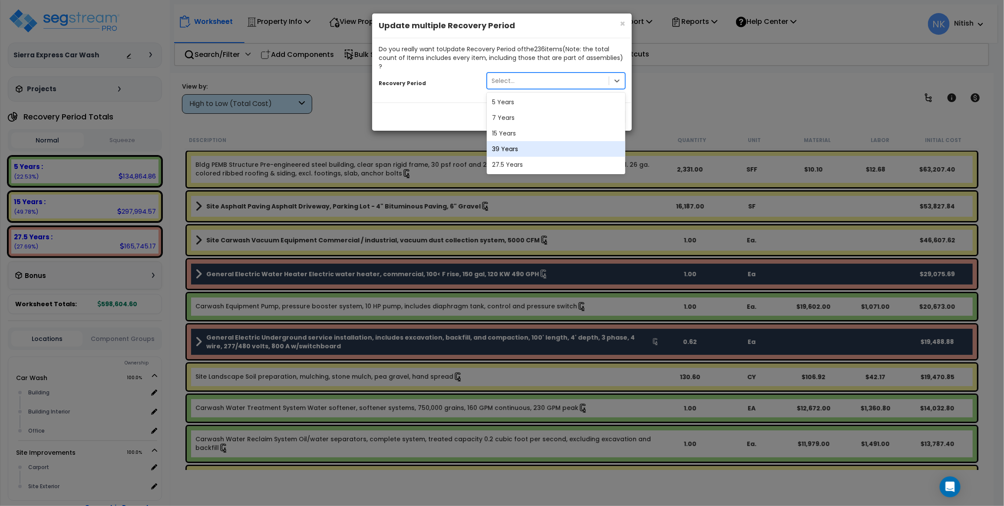
click at [548, 142] on div "39 Years" at bounding box center [556, 149] width 139 height 16
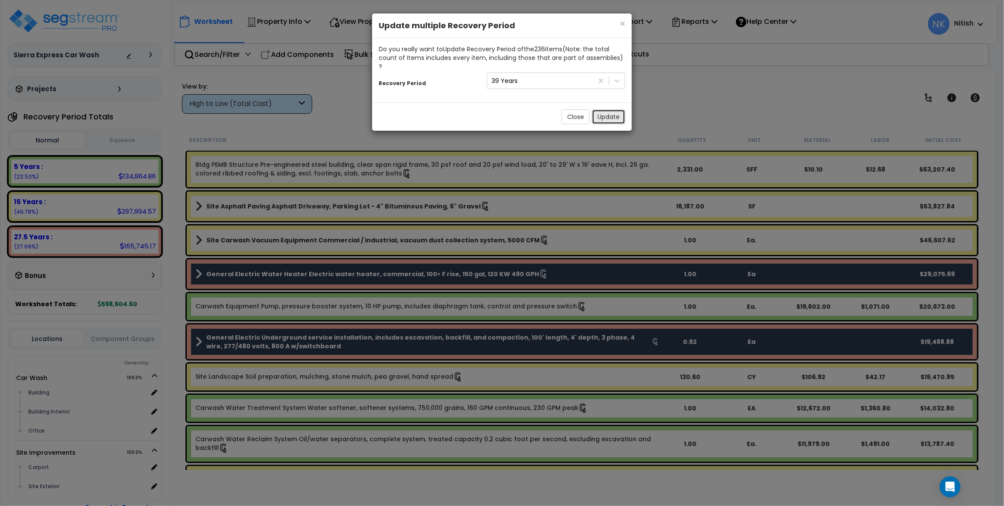
click at [613, 109] on button "Update" at bounding box center [608, 116] width 33 height 15
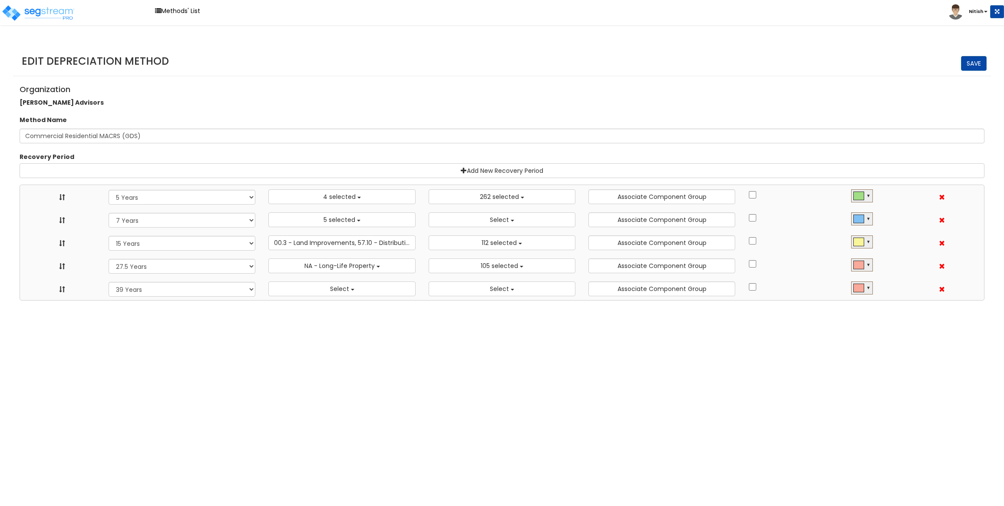
select select "5Y"
select select "10182"
select select "7Y"
select select "48830"
select select
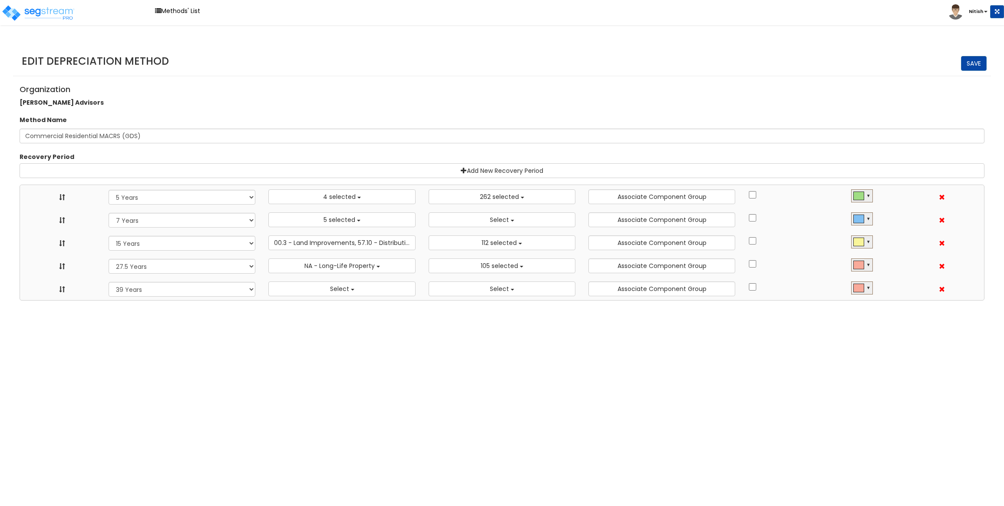
select select "15Y"
select select "3666"
select select "31875"
select select "275Y"
select select "31302"
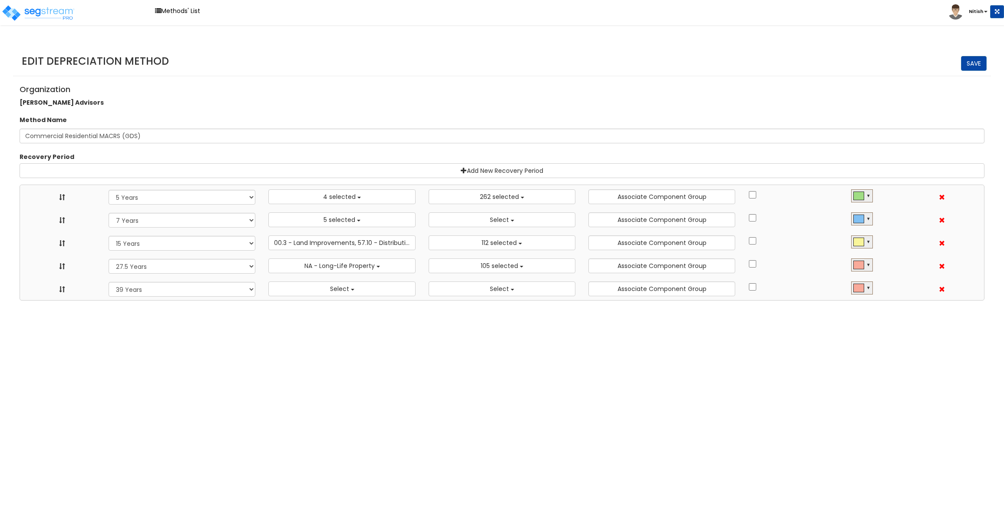
select select "39Y"
select select
click at [344, 289] on span "Select" at bounding box center [339, 289] width 19 height 9
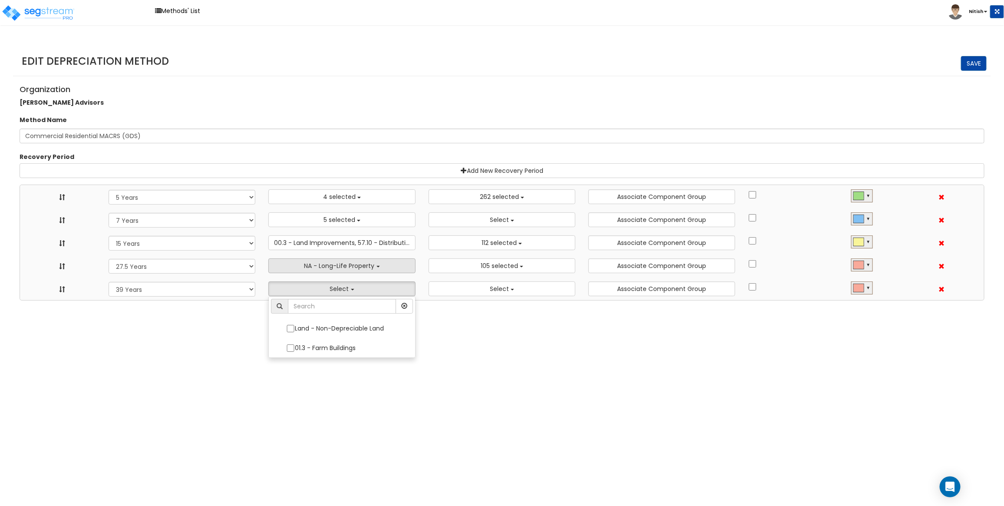
click at [343, 263] on span "NA - Long-Life Property" at bounding box center [340, 266] width 70 height 9
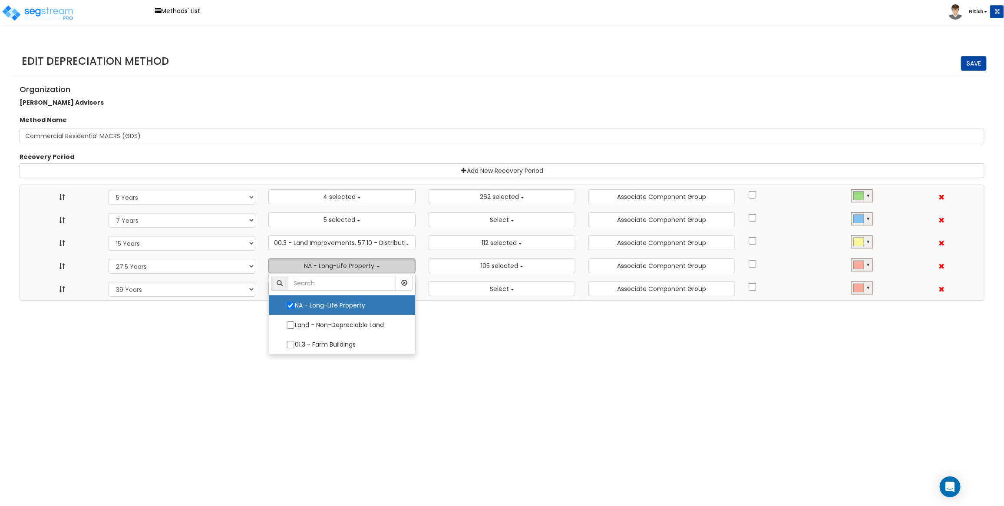
click at [316, 308] on label "NA - Long-Life Property" at bounding box center [342, 305] width 129 height 18
click at [295, 308] on input "NA - Long-Life Property" at bounding box center [290, 305] width 9 height 7
checkbox input "false"
select select
select select "10182"
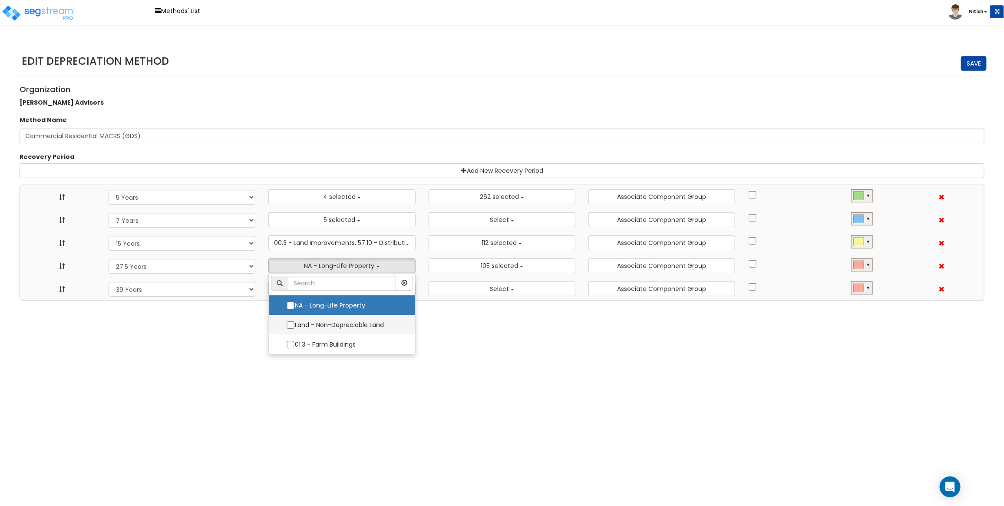
select select "48830"
select select
select select "3666"
select select "31875"
select select "31302"
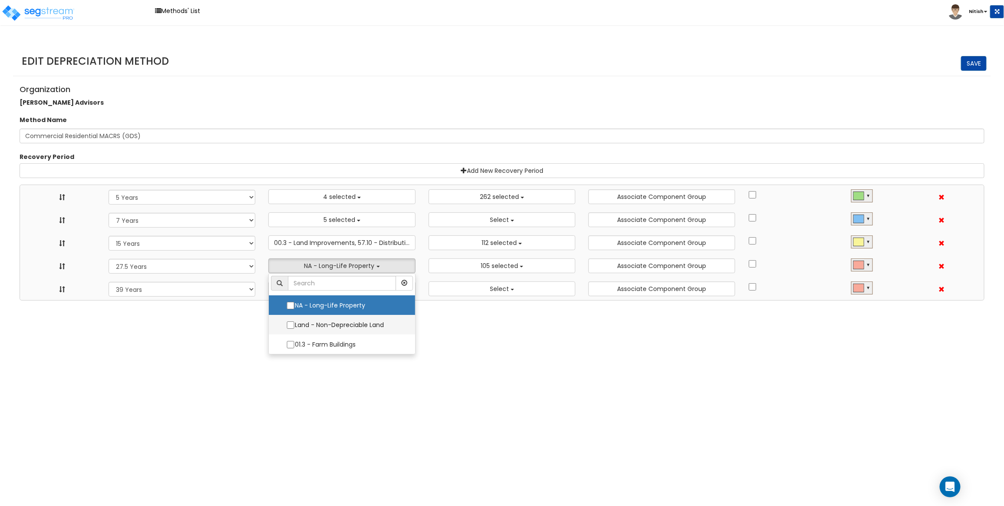
select select
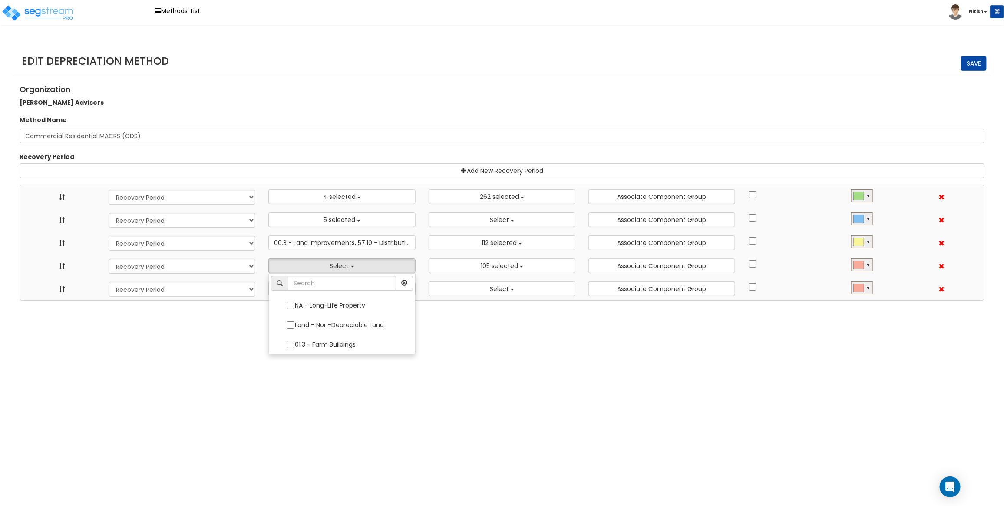
click at [253, 301] on html "Toggle navigation Methods' List Nitish x" at bounding box center [502, 150] width 1004 height 301
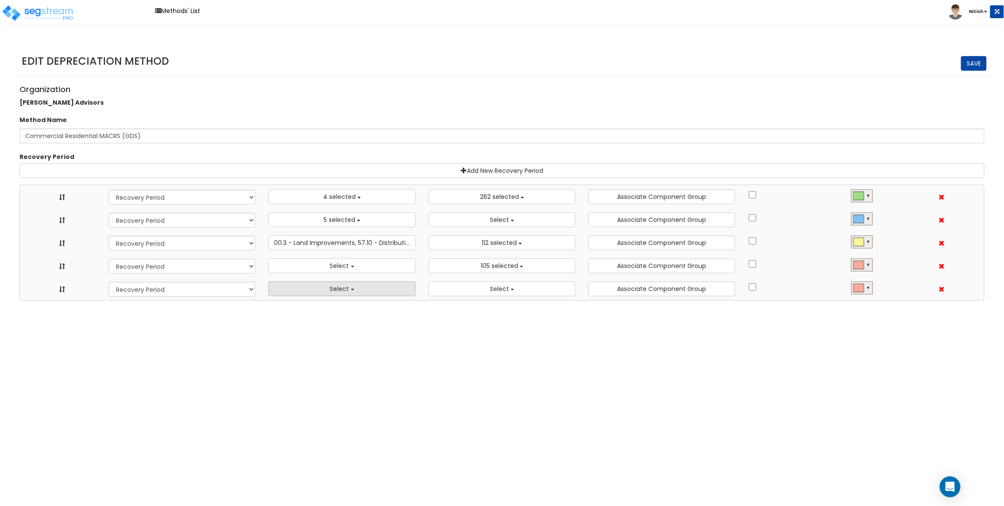
click at [334, 288] on span "Select" at bounding box center [339, 289] width 19 height 9
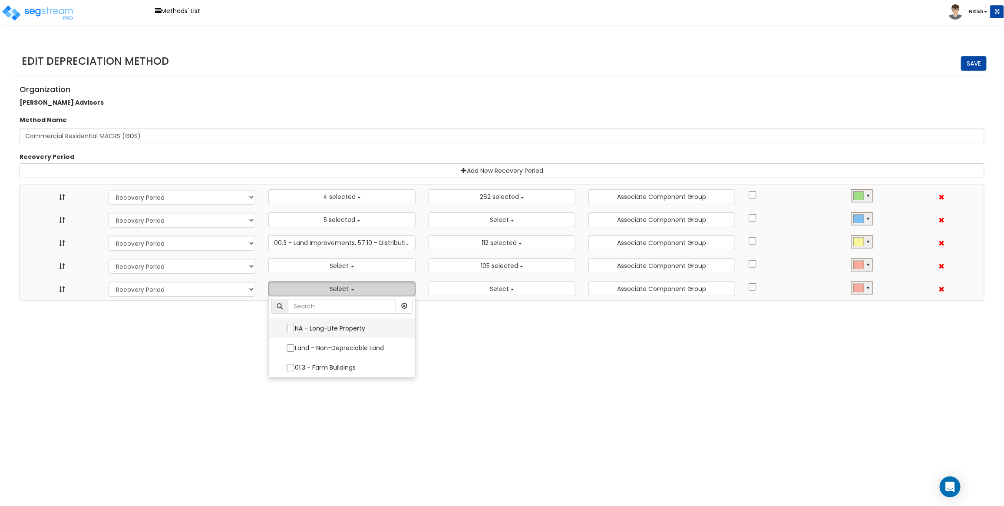
click at [327, 329] on label "NA - Long-Life Property" at bounding box center [342, 328] width 129 height 18
click at [295, 329] on input "NA - Long-Life Property" at bounding box center [290, 328] width 9 height 7
checkbox input "true"
select select "3669"
select select
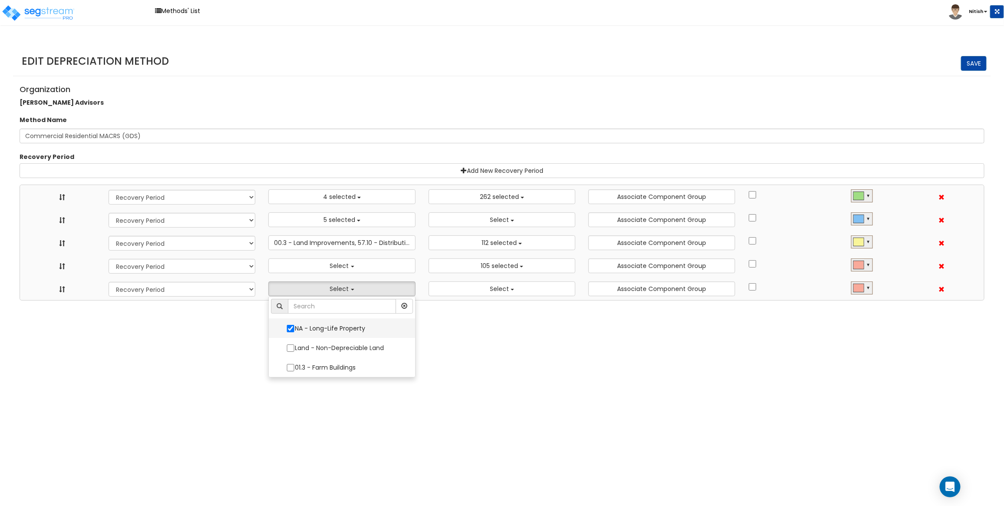
select select "10182"
select select "48830"
select select
select select "3666"
select select "31875"
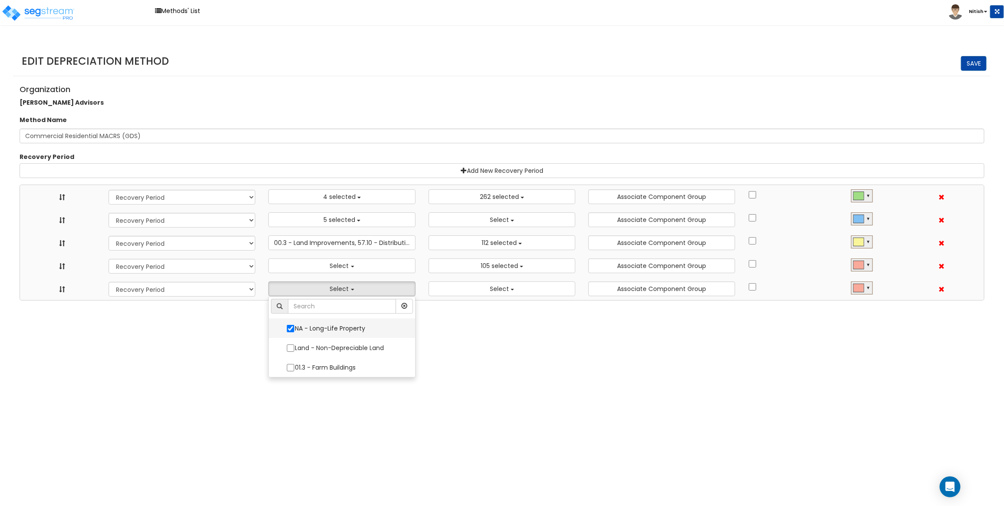
select select "31302"
select select
click at [560, 301] on html "Toggle navigation Methods' List Nitish x" at bounding box center [502, 150] width 1004 height 301
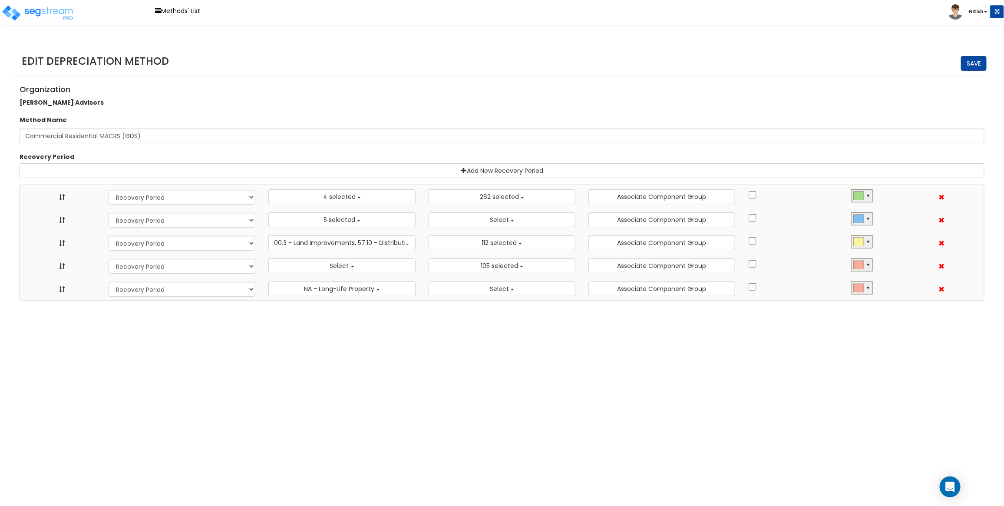
click at [984, 64] on link "Save" at bounding box center [974, 63] width 26 height 15
